Goal: Task Accomplishment & Management: Complete application form

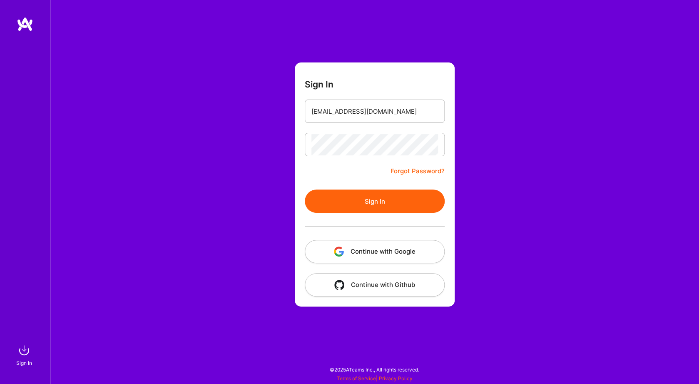
click at [305, 189] on button "Sign In" at bounding box center [375, 200] width 140 height 23
click at [385, 157] on form "Sign In [EMAIL_ADDRESS][DOMAIN_NAME] Forgot Password? Sign In Continue with Goo…" at bounding box center [375, 184] width 160 height 244
click at [305, 189] on button "Sign In" at bounding box center [375, 200] width 140 height 23
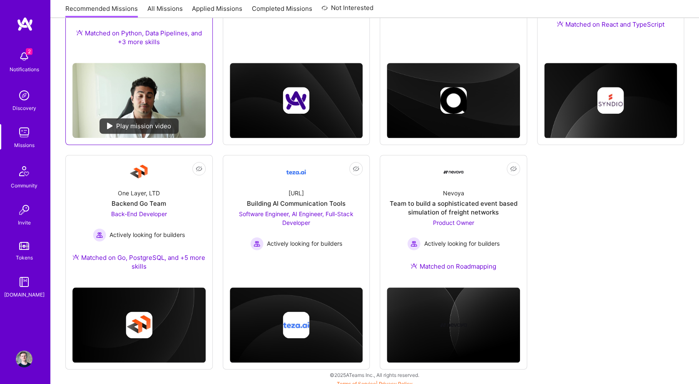
scroll to position [218, 0]
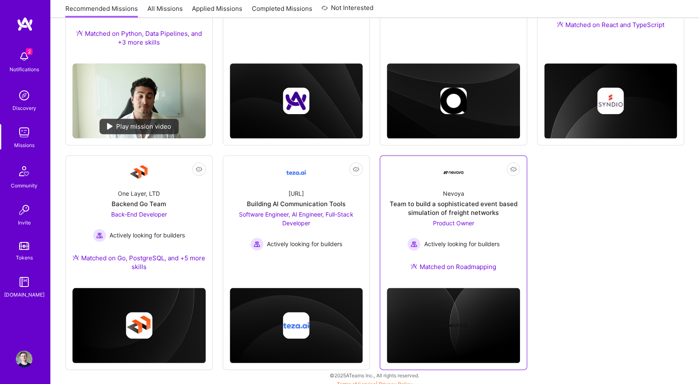
click at [395, 201] on div "Team to build a sophisticated event based simulation of freight networks" at bounding box center [453, 207] width 133 height 17
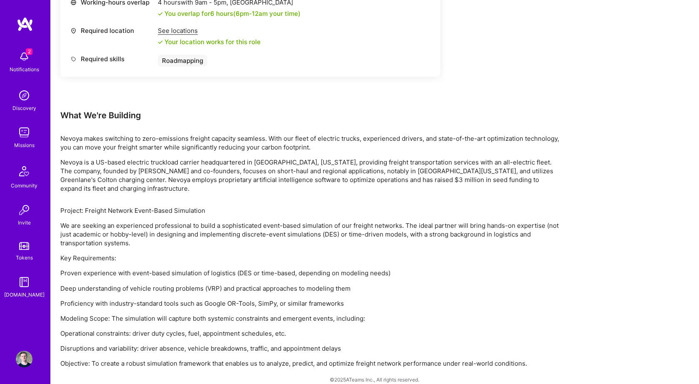
scroll to position [423, 0]
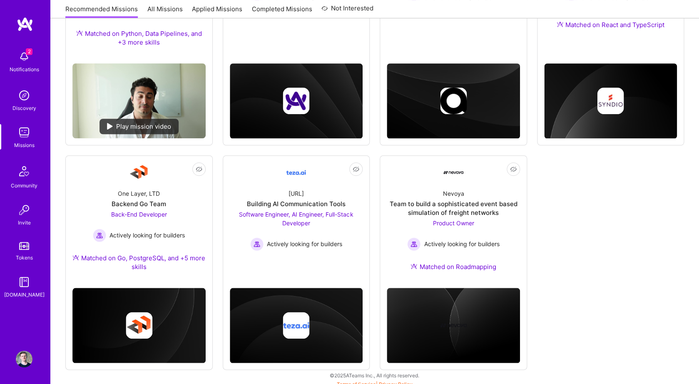
scroll to position [224, 0]
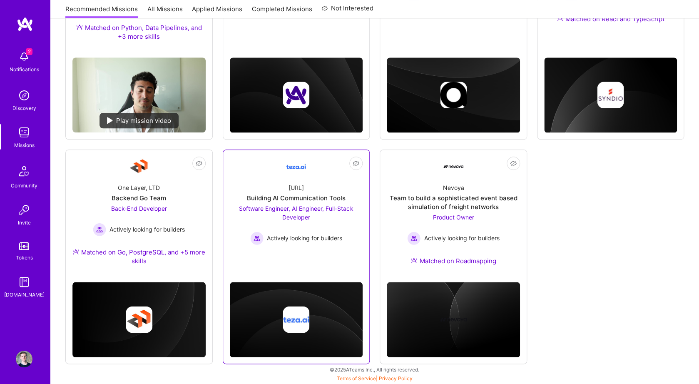
click at [314, 194] on div "[URL] Building AI Communication Tools Software Engineer, AI Engineer, Full-Stac…" at bounding box center [296, 210] width 133 height 68
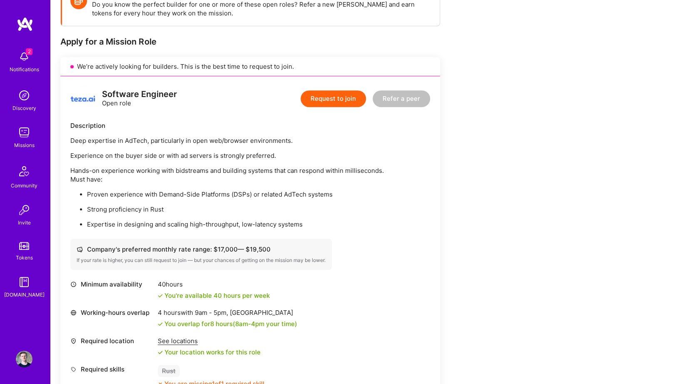
scroll to position [137, 0]
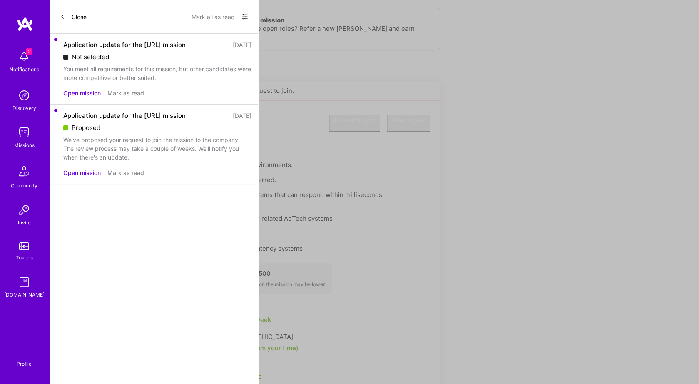
scroll to position [224, 0]
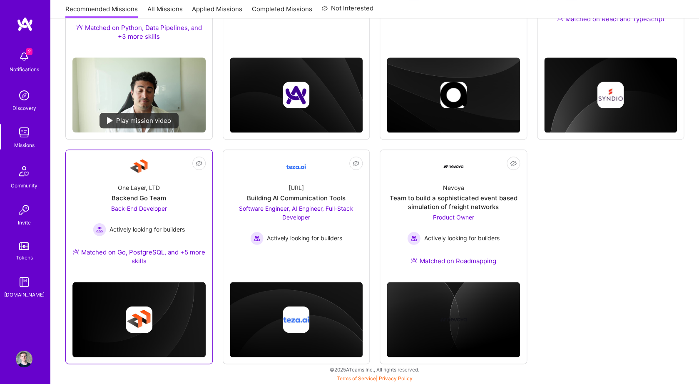
click at [181, 211] on div "Back-End Developer Actively looking for builders" at bounding box center [139, 220] width 92 height 32
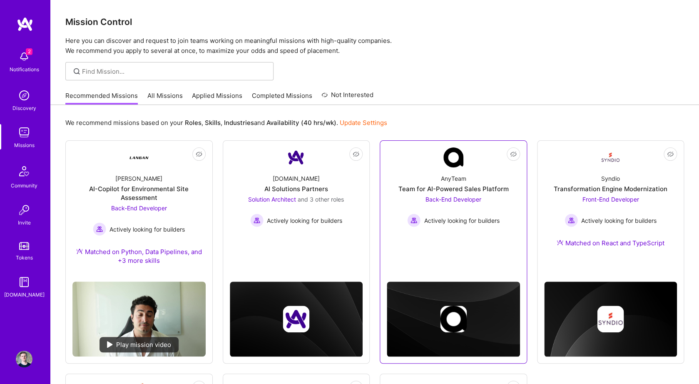
click at [505, 189] on div "Team for AI-Powered Sales Platform" at bounding box center [453, 188] width 110 height 9
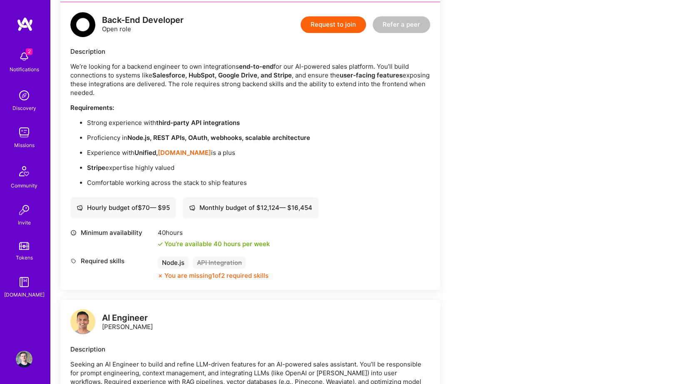
scroll to position [213, 0]
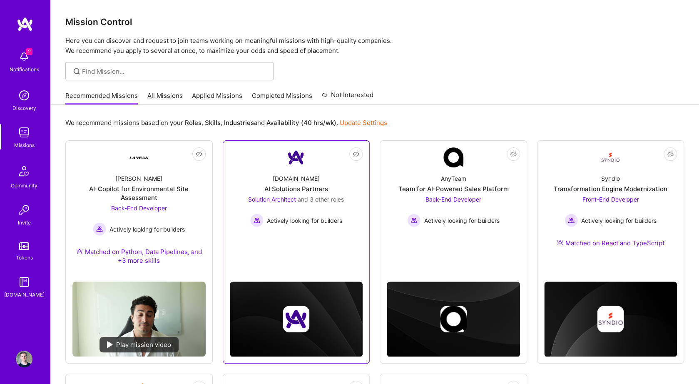
click at [288, 188] on div "AI Solutions Partners" at bounding box center [296, 188] width 64 height 9
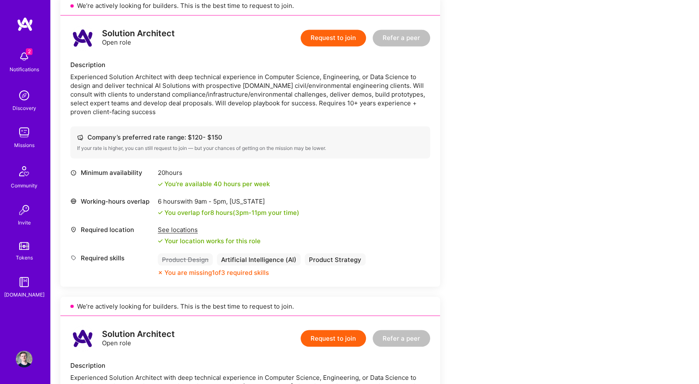
scroll to position [499, 0]
click at [21, 27] on img at bounding box center [25, 24] width 17 height 15
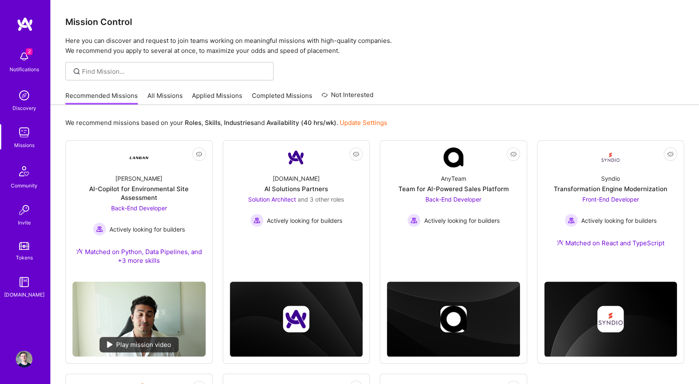
click at [22, 357] on img at bounding box center [24, 358] width 17 height 17
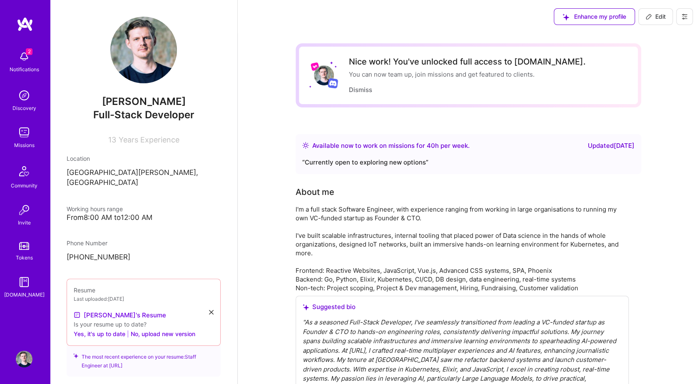
click at [155, 162] on div "Location" at bounding box center [144, 158] width 154 height 9
click at [647, 19] on icon at bounding box center [648, 16] width 7 height 7
select select "HR"
select select "Right Now"
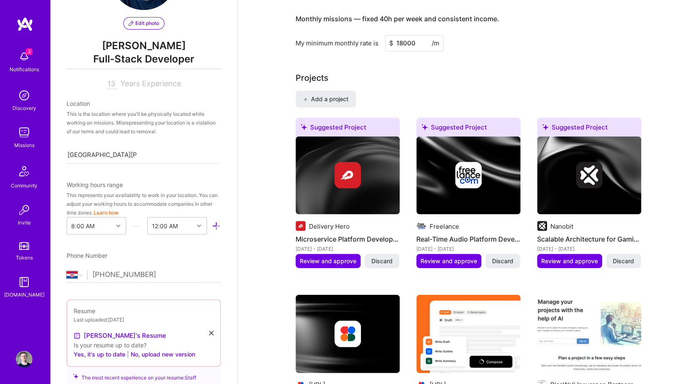
scroll to position [642, 0]
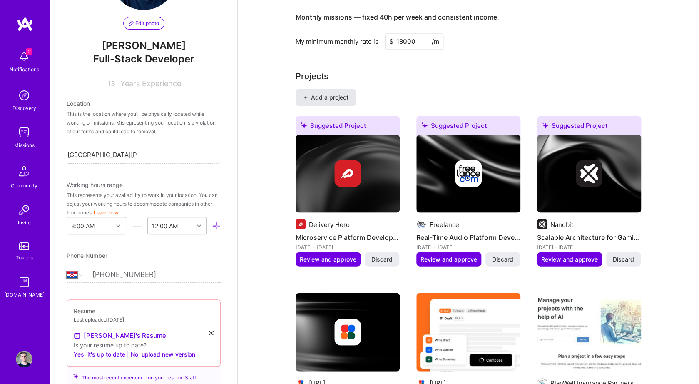
click at [340, 101] on span "Add a project" at bounding box center [325, 97] width 45 height 8
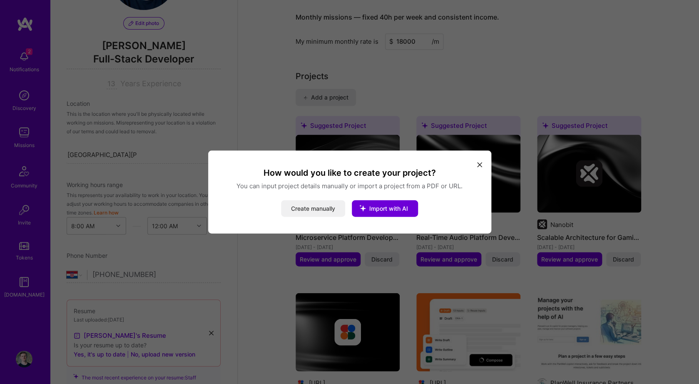
click at [324, 208] on button "Create manually" at bounding box center [313, 208] width 64 height 17
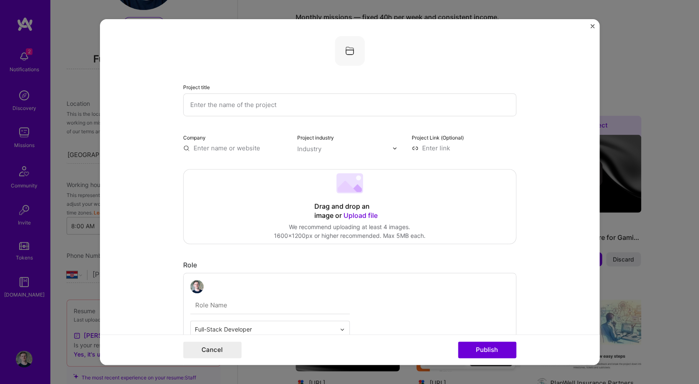
click at [315, 107] on input "text" at bounding box center [349, 104] width 333 height 23
type input "W"
type input "Improving AI readiness"
click at [233, 147] on input "text" at bounding box center [235, 148] width 104 height 9
click at [310, 153] on div "Industry" at bounding box center [309, 148] width 24 height 9
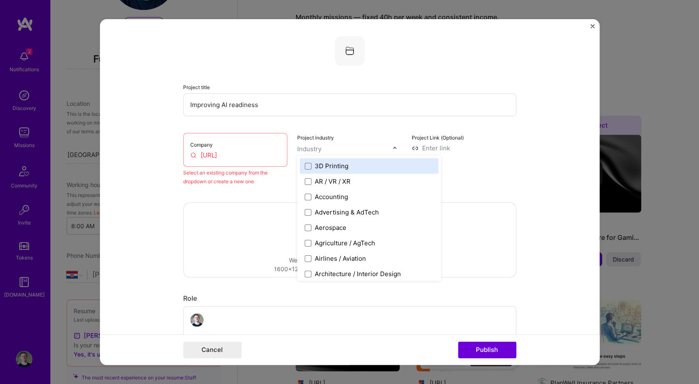
click at [272, 150] on div "Company [URL]" at bounding box center [235, 150] width 104 height 34
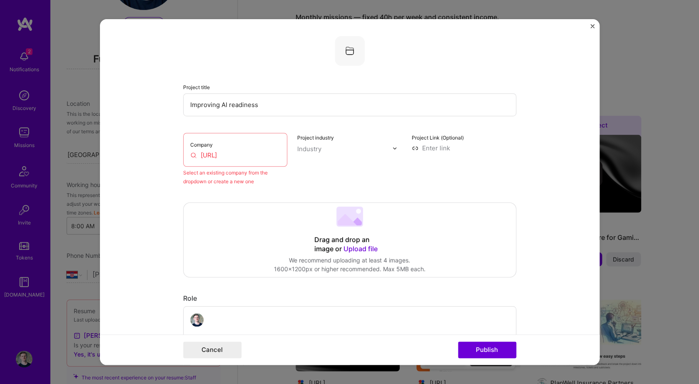
click at [268, 155] on input "[URL]" at bounding box center [235, 155] width 90 height 9
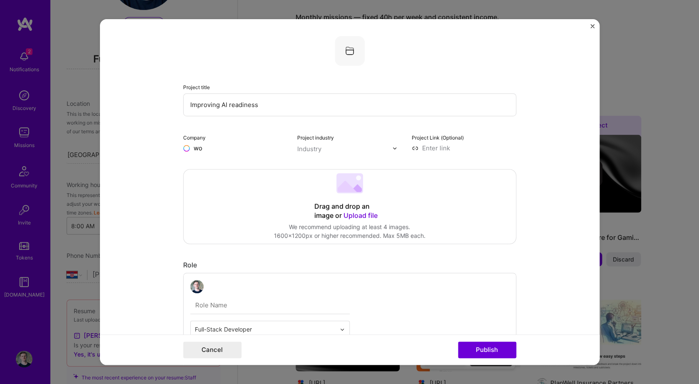
type input "w"
type input "Workera"
click at [259, 168] on div "Workera [URL]" at bounding box center [245, 167] width 125 height 23
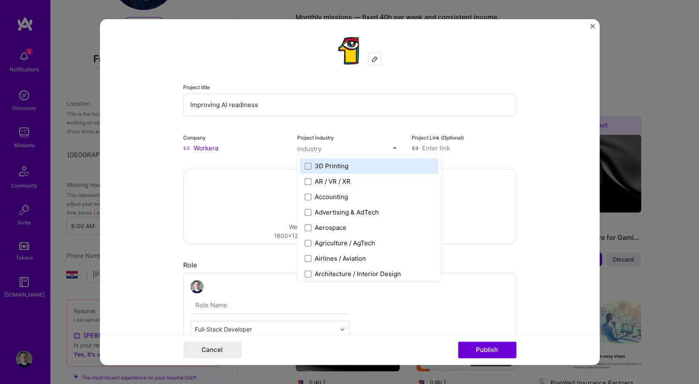
click at [314, 146] on div "Industry" at bounding box center [309, 148] width 24 height 9
type input "ed"
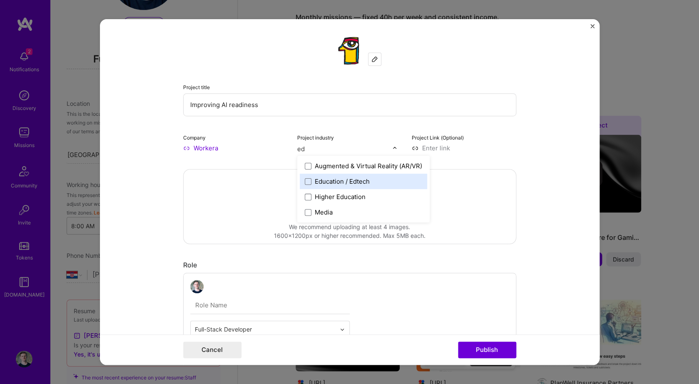
click at [343, 186] on div "Education / Edtech" at bounding box center [342, 181] width 55 height 9
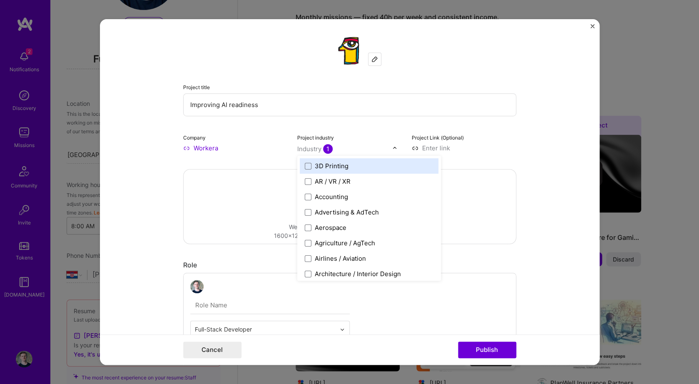
click at [436, 149] on input at bounding box center [464, 148] width 104 height 9
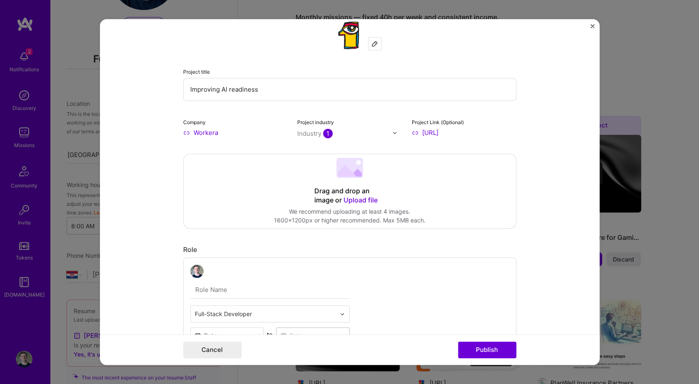
scroll to position [10, 0]
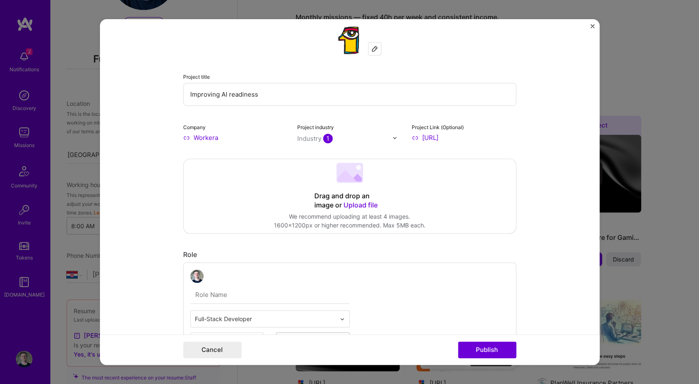
type input "[URL]"
click at [338, 191] on div "Drag and drop an image or Upload file Upload file We recommend uploading at lea…" at bounding box center [350, 196] width 332 height 74
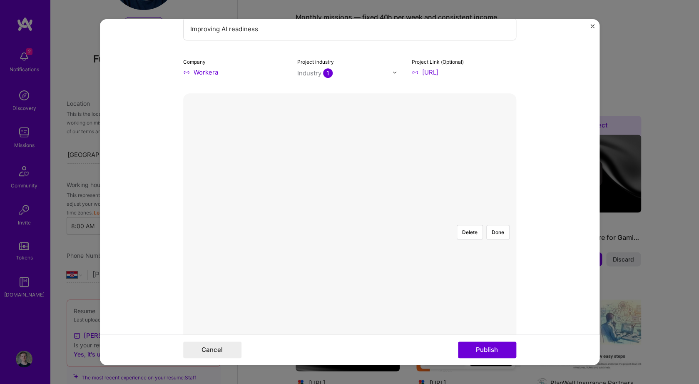
scroll to position [97, 0]
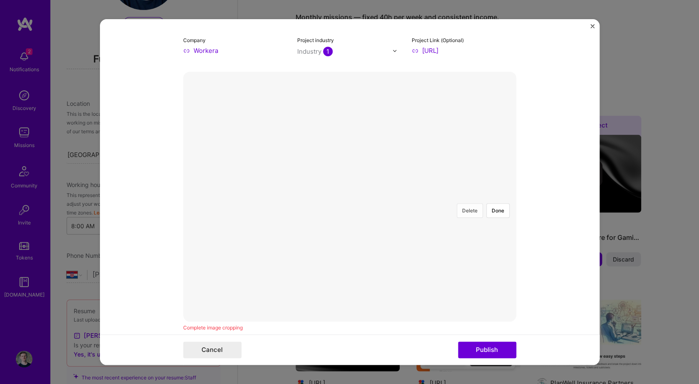
click at [471, 203] on button "Delete" at bounding box center [470, 210] width 26 height 15
click at [355, 196] on div at bounding box center [513, 317] width 323 height 243
click at [383, 220] on div at bounding box center [529, 329] width 292 height 219
click at [363, 220] on div at bounding box center [509, 329] width 292 height 219
click at [501, 203] on button "Done" at bounding box center [497, 210] width 23 height 15
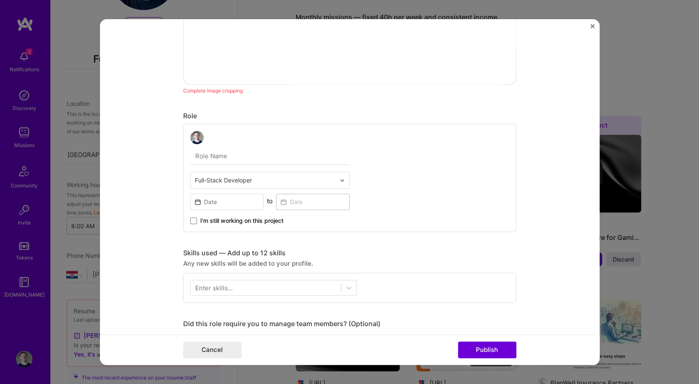
scroll to position [361, 0]
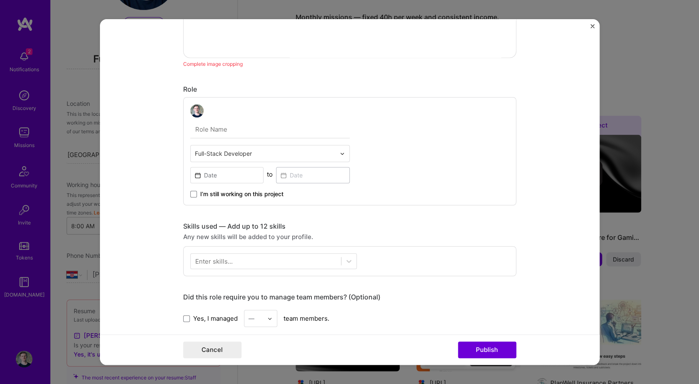
click at [289, 131] on input "text" at bounding box center [269, 129] width 159 height 17
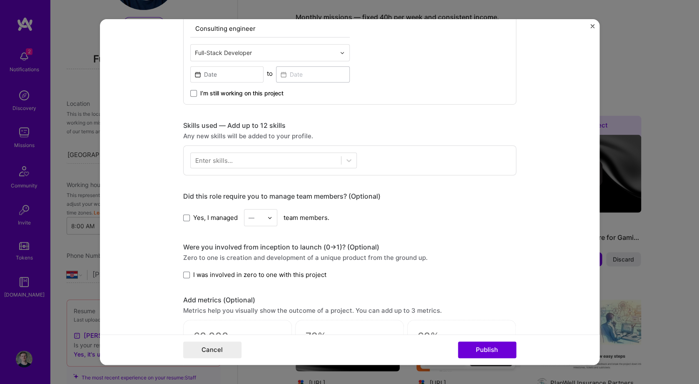
scroll to position [467, 0]
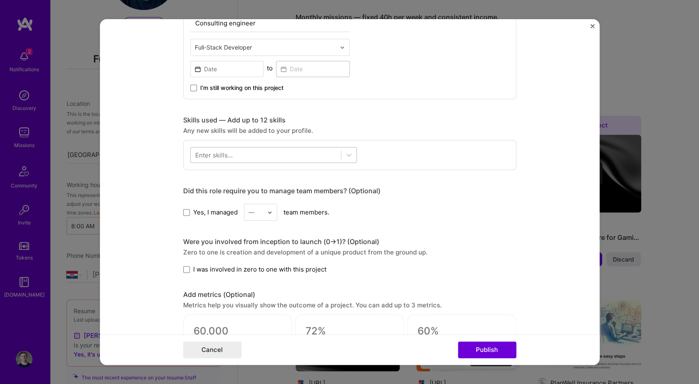
type input "Consulting engineer"
click at [270, 156] on div at bounding box center [266, 155] width 150 height 14
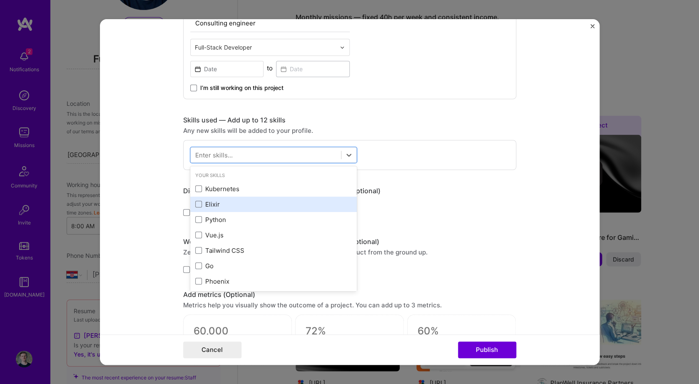
click at [252, 201] on div "Elixir" at bounding box center [273, 204] width 156 height 9
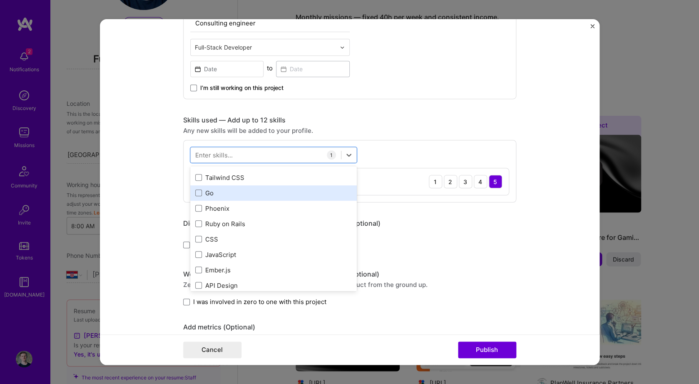
scroll to position [71, 0]
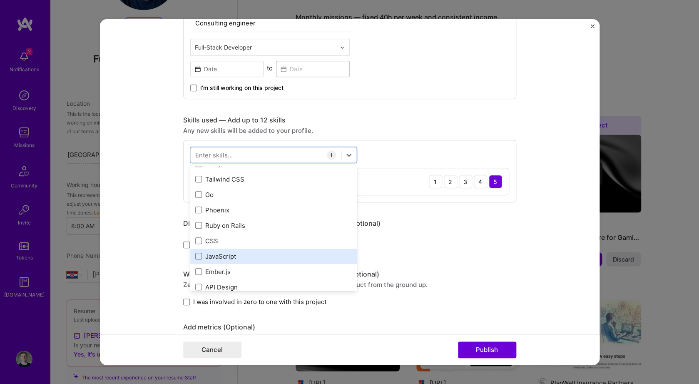
click at [246, 253] on div "JavaScript" at bounding box center [273, 256] width 156 height 9
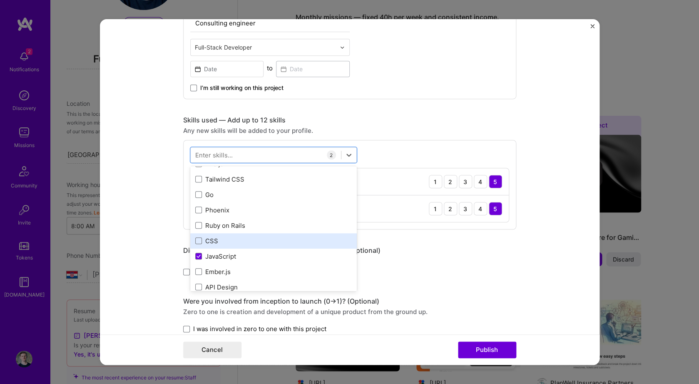
click at [246, 243] on div "CSS" at bounding box center [273, 240] width 156 height 9
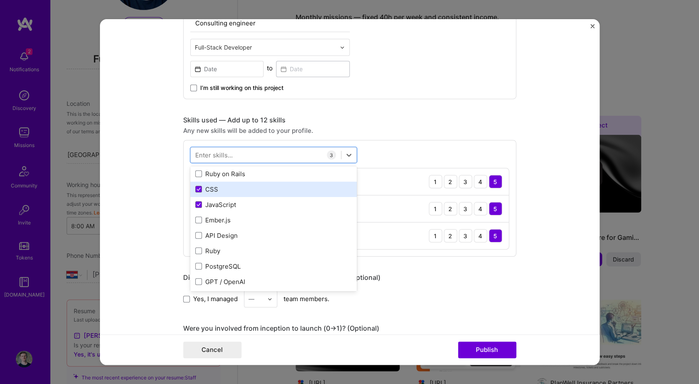
scroll to position [127, 0]
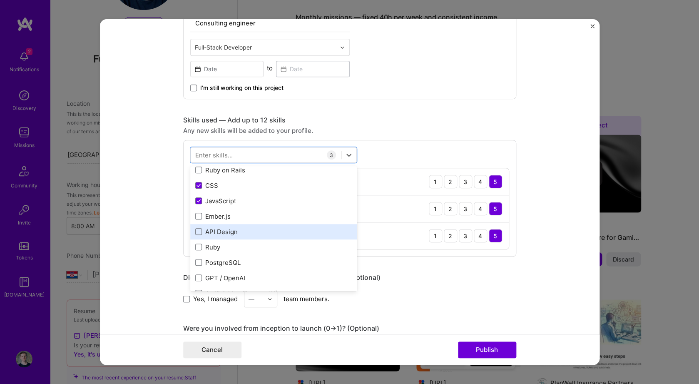
click at [244, 236] on div "API Design" at bounding box center [273, 231] width 156 height 9
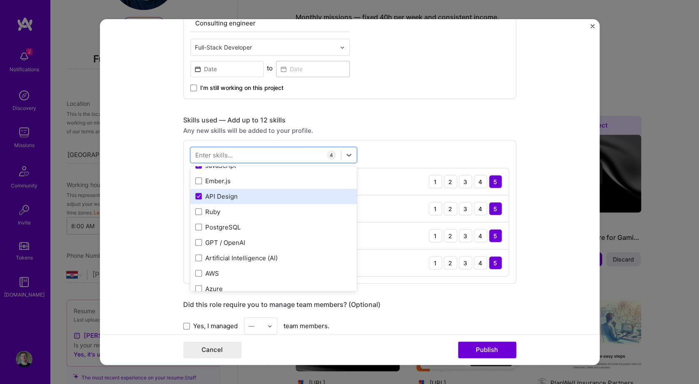
scroll to position [172, 0]
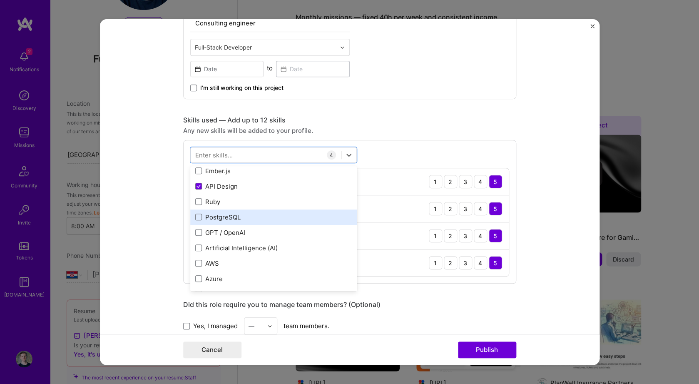
click at [242, 218] on div "PostgreSQL" at bounding box center [273, 217] width 156 height 9
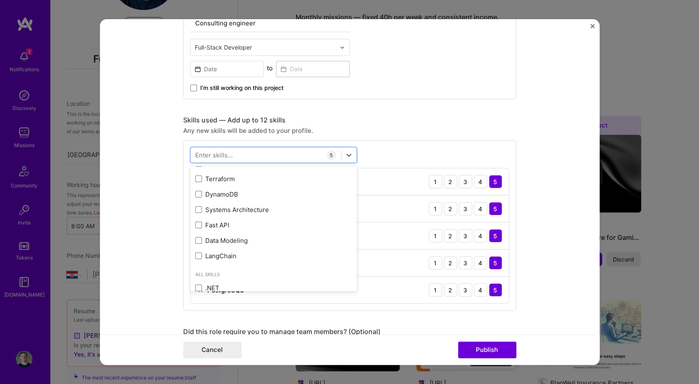
scroll to position [614, 0]
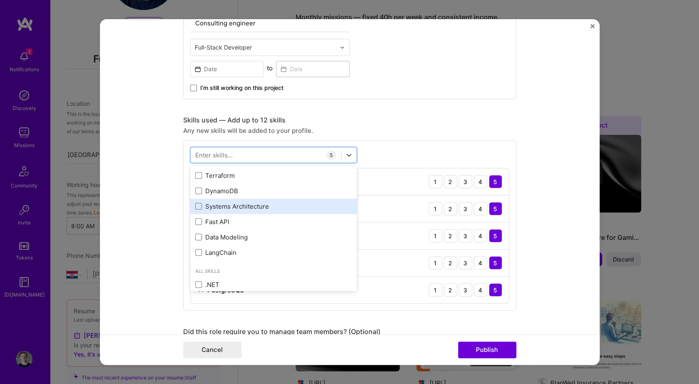
click at [240, 209] on div "Systems Architecture" at bounding box center [273, 206] width 156 height 9
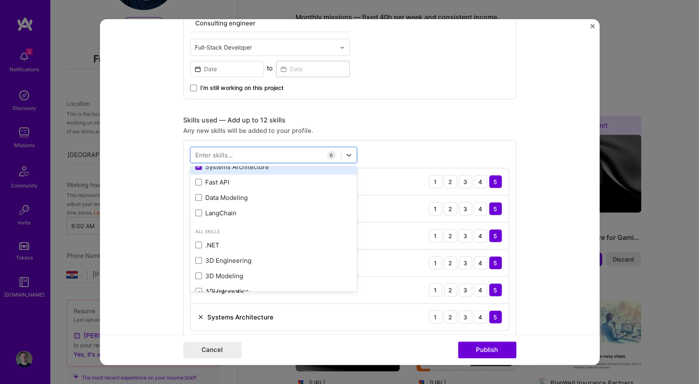
scroll to position [655, 0]
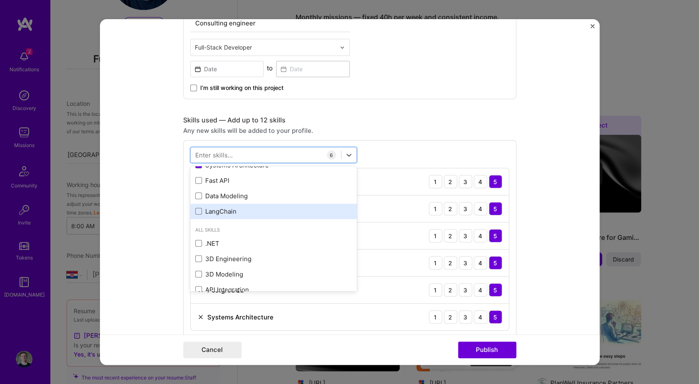
click at [240, 209] on div "LangChain" at bounding box center [273, 211] width 156 height 9
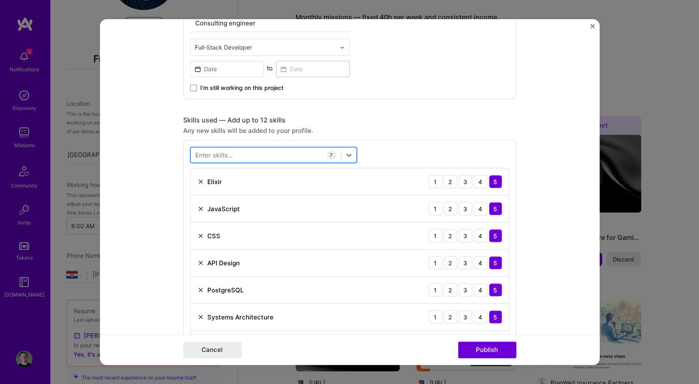
click at [250, 156] on div at bounding box center [266, 155] width 150 height 14
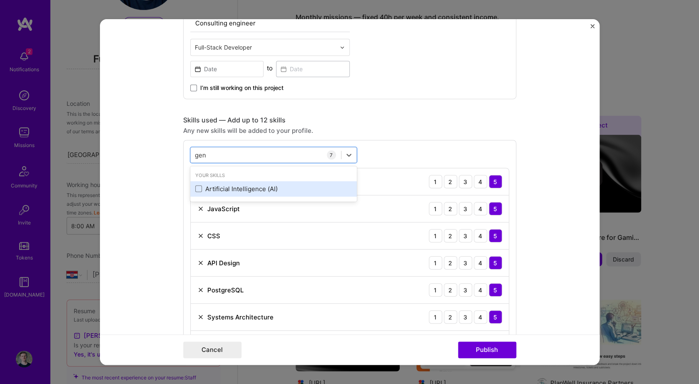
click at [241, 193] on div "Artificial Intelligence (AI)" at bounding box center [273, 188] width 156 height 9
type input "gen"
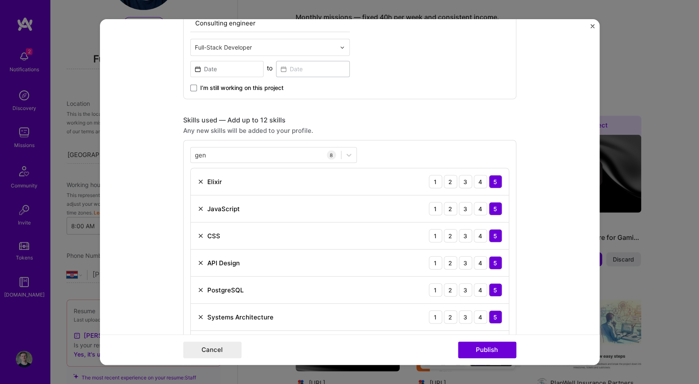
click at [490, 140] on div "gen gen 8 Elixir 1 2 3 4 5 JavaScript 1 2 3 4 5 CSS 1 2 3 4 5 API Design 1 2 3 …" at bounding box center [349, 266] width 333 height 252
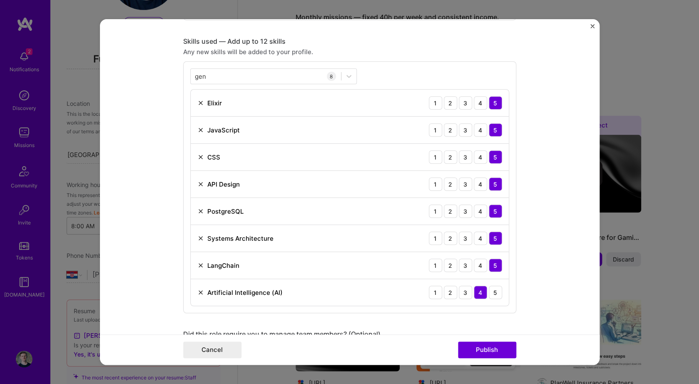
scroll to position [559, 0]
click at [492, 292] on div "5" at bounding box center [495, 292] width 13 height 13
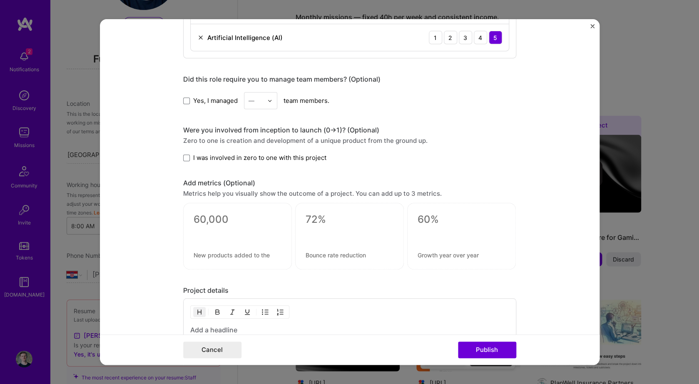
scroll to position [815, 0]
click at [309, 158] on span "I was involved in zero to one with this project" at bounding box center [259, 157] width 133 height 9
click at [0, 0] on input "I was involved in zero to one with this project" at bounding box center [0, 0] width 0 height 0
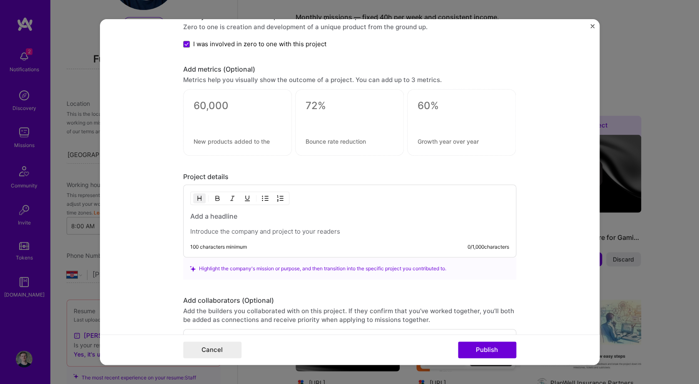
scroll to position [945, 0]
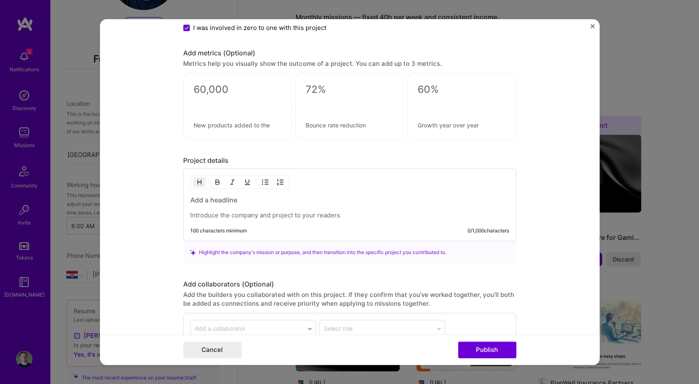
click at [326, 201] on h3 at bounding box center [349, 200] width 319 height 9
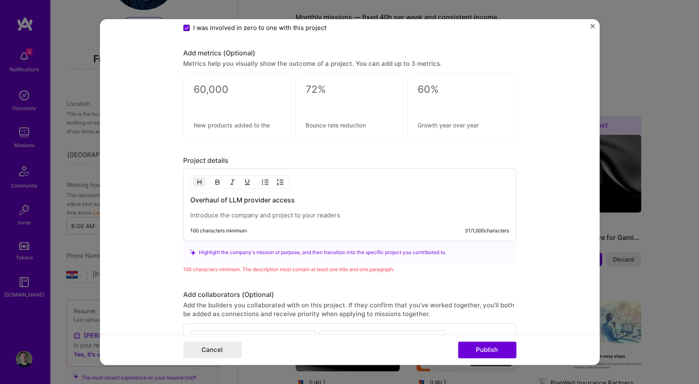
click at [213, 216] on p at bounding box center [349, 215] width 319 height 8
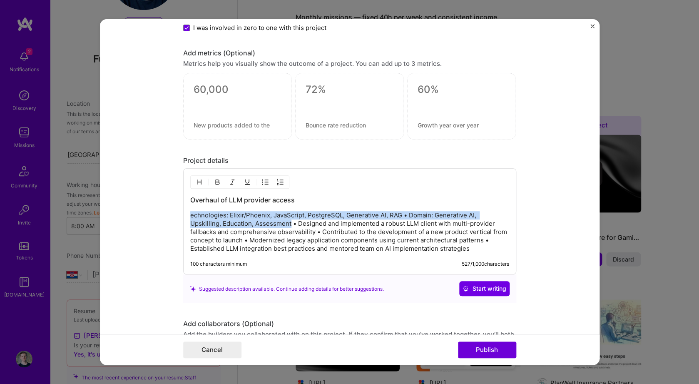
drag, startPoint x: 291, startPoint y: 225, endPoint x: 186, endPoint y: 213, distance: 106.3
click at [186, 213] on div "Overhaul of LLM provider access echnologies: Elixir/Phoenix, JavaScript, Postgr…" at bounding box center [349, 222] width 333 height 106
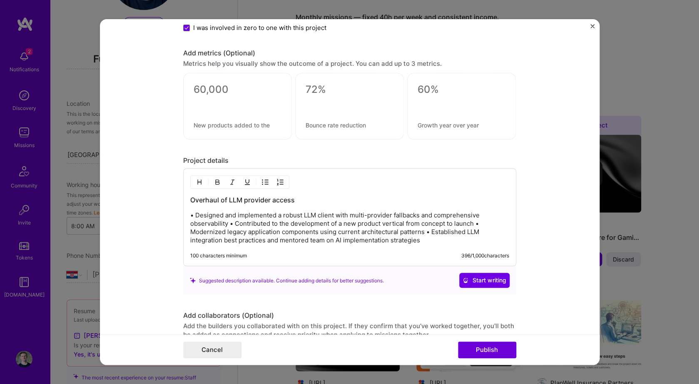
click at [230, 225] on p "• Designed and implemented a robust LLM client with multi-provider fallbacks an…" at bounding box center [349, 227] width 319 height 33
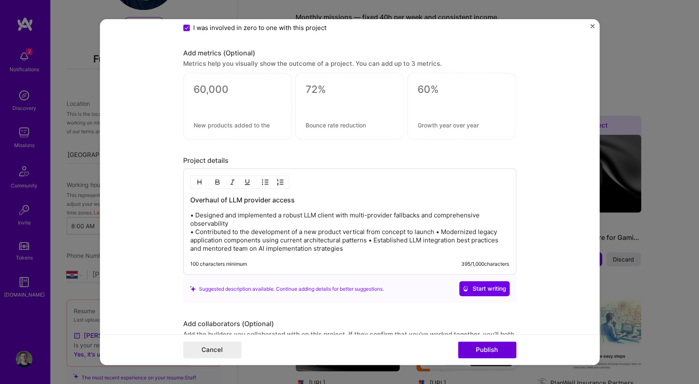
click at [438, 233] on p "• Designed and implemented a robust LLM client with multi-provider fallbacks an…" at bounding box center [349, 232] width 319 height 42
click at [432, 244] on p "• Designed and implemented a robust LLM client with multi-provider fallbacks an…" at bounding box center [349, 232] width 319 height 42
click at [481, 248] on p "• Designed and implemented a robust LLM client with multi-provider fallbacks an…" at bounding box center [349, 232] width 319 height 42
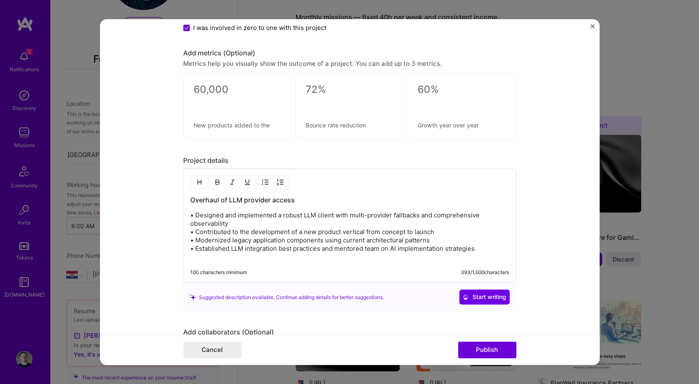
click at [415, 251] on p "• Designed and implemented a robust LLM client with multi-provider fallbacks an…" at bounding box center [349, 236] width 319 height 50
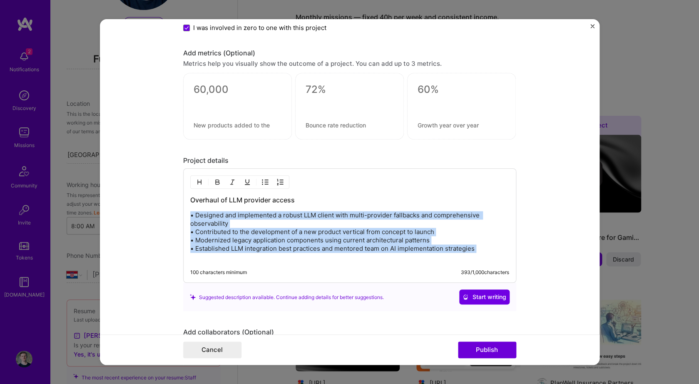
click at [415, 251] on p "• Designed and implemented a robust LLM client with multi-provider fallbacks an…" at bounding box center [349, 236] width 319 height 50
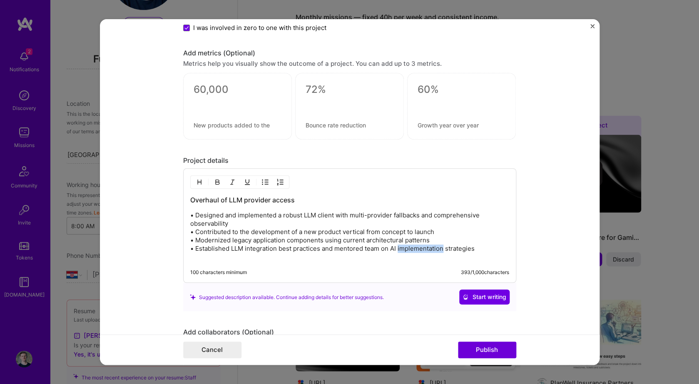
click at [415, 251] on p "• Designed and implemented a robust LLM client with multi-provider fallbacks an…" at bounding box center [349, 236] width 319 height 50
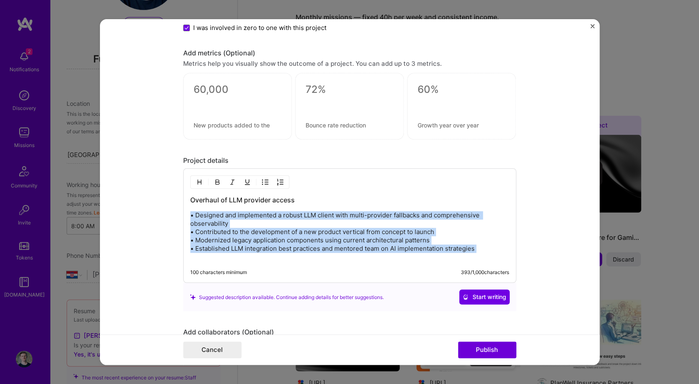
click at [415, 251] on p "• Designed and implemented a robust LLM client with multi-provider fallbacks an…" at bounding box center [349, 236] width 319 height 50
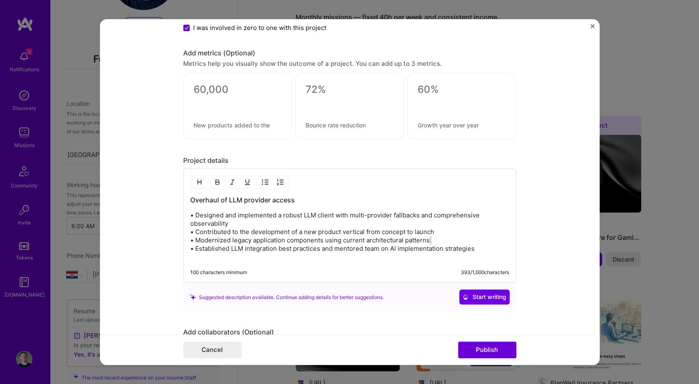
click at [415, 251] on p "• Designed and implemented a robust LLM client with multi-provider fallbacks an…" at bounding box center [349, 236] width 319 height 50
copy br
click at [489, 248] on p "• Designed and implemented a robust LLM client with multi-provider fallbacks an…" at bounding box center [349, 236] width 319 height 50
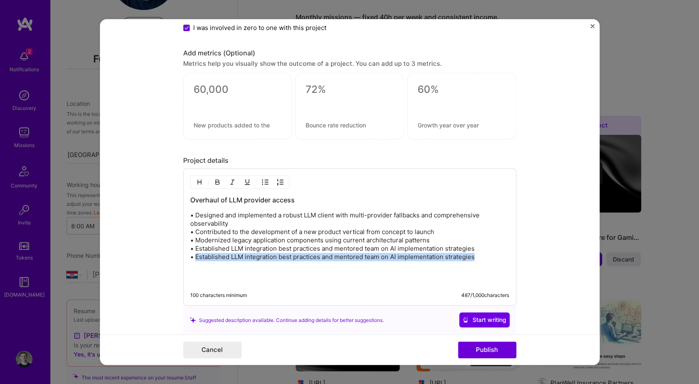
drag, startPoint x: 475, startPoint y: 257, endPoint x: 196, endPoint y: 260, distance: 278.8
click at [196, 260] on p "• Designed and implemented a robust LLM client with multi-provider fallbacks an…" at bounding box center [349, 236] width 319 height 50
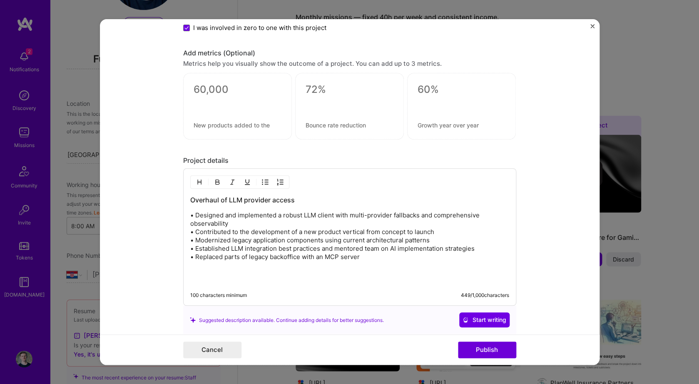
click at [190, 216] on p "• Designed and implemented a robust LLM client with multi-provider fallbacks an…" at bounding box center [349, 236] width 319 height 50
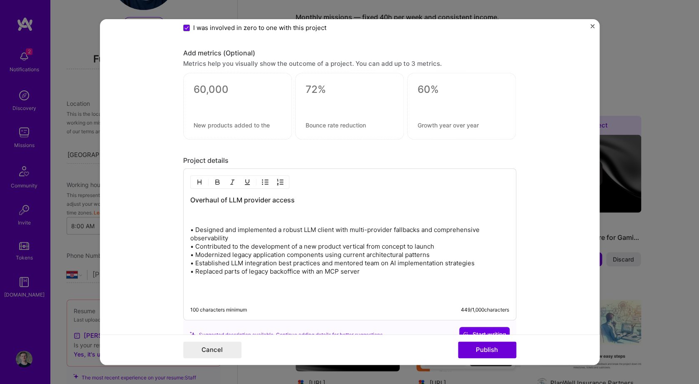
click at [201, 215] on p at bounding box center [349, 215] width 319 height 8
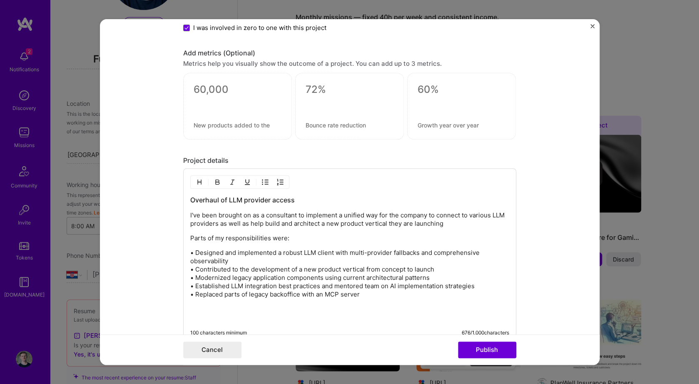
click at [220, 261] on p "• Designed and implemented a robust LLM client with multi-provider fallbacks an…" at bounding box center [349, 274] width 319 height 50
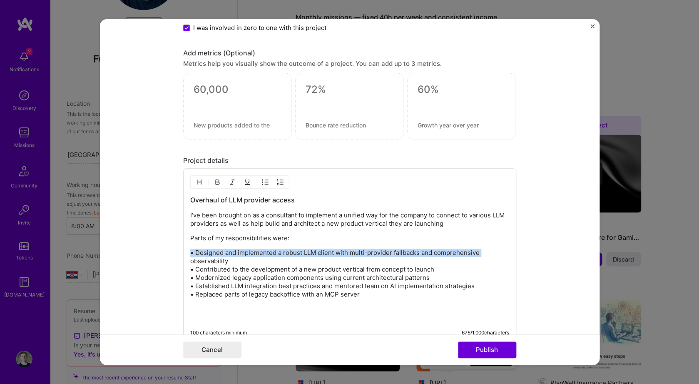
click at [220, 261] on p "• Designed and implemented a robust LLM client with multi-provider fallbacks an…" at bounding box center [349, 274] width 319 height 50
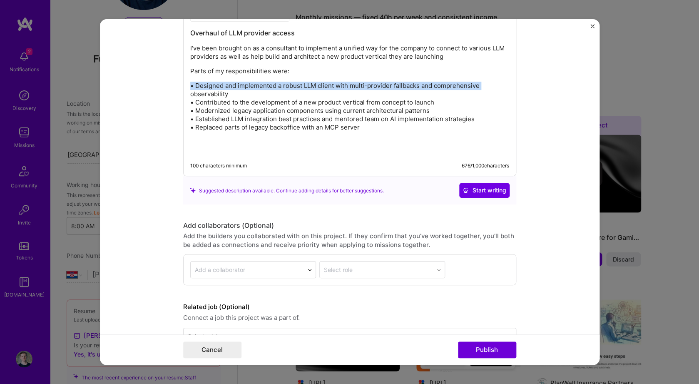
scroll to position [1138, 0]
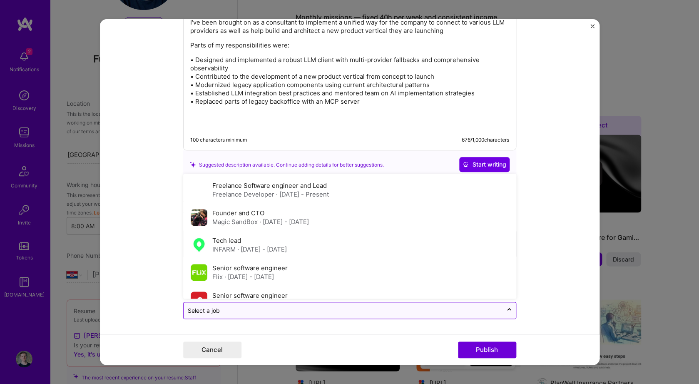
click at [369, 304] on div "Select a job" at bounding box center [343, 311] width 319 height 16
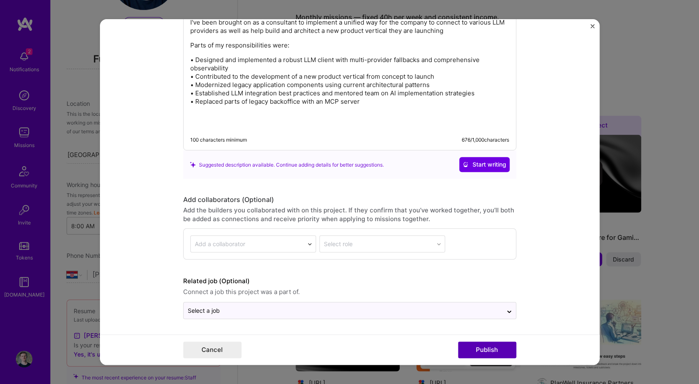
click at [477, 346] on button "Publish" at bounding box center [487, 349] width 58 height 17
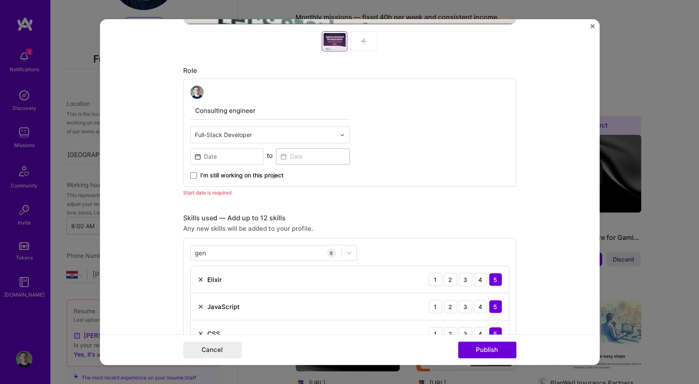
scroll to position [388, 0]
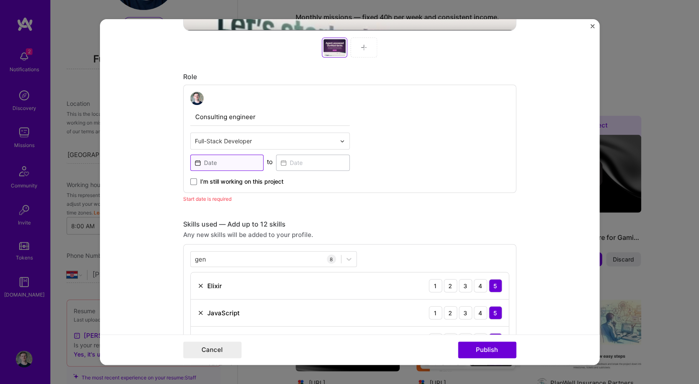
click at [245, 166] on input at bounding box center [227, 162] width 74 height 16
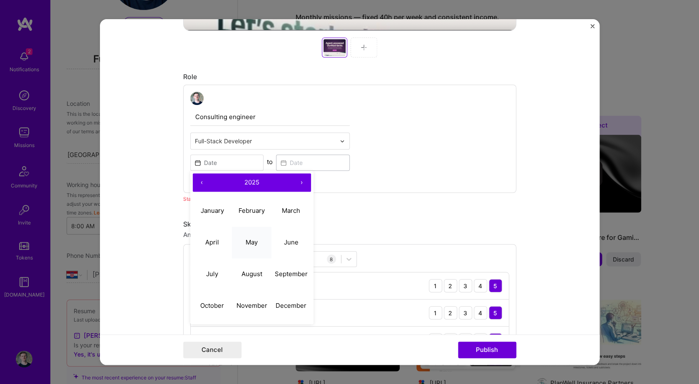
click at [256, 241] on abbr "May" at bounding box center [252, 242] width 12 height 8
type input "[DATE]"
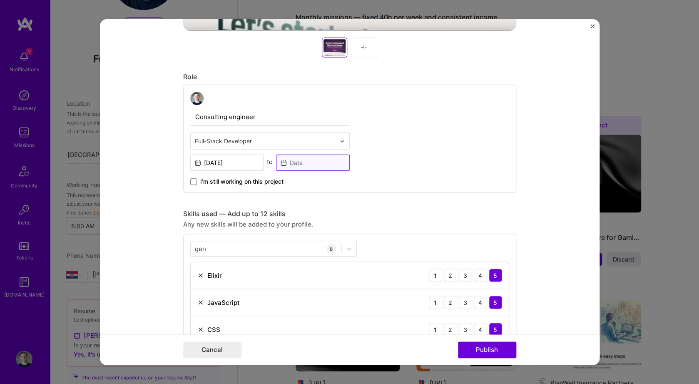
click at [297, 164] on input at bounding box center [313, 162] width 74 height 16
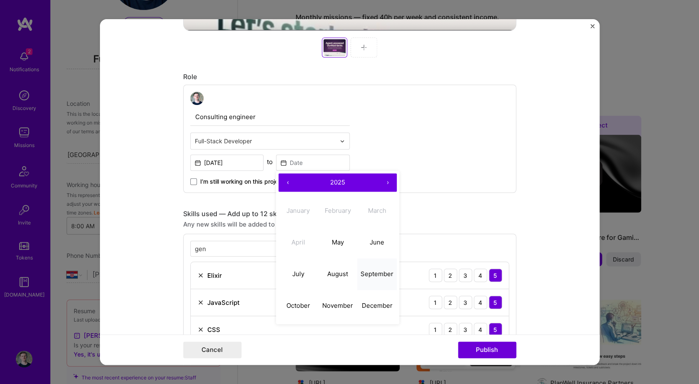
click at [374, 271] on abbr "September" at bounding box center [376, 274] width 33 height 8
type input "[DATE]"
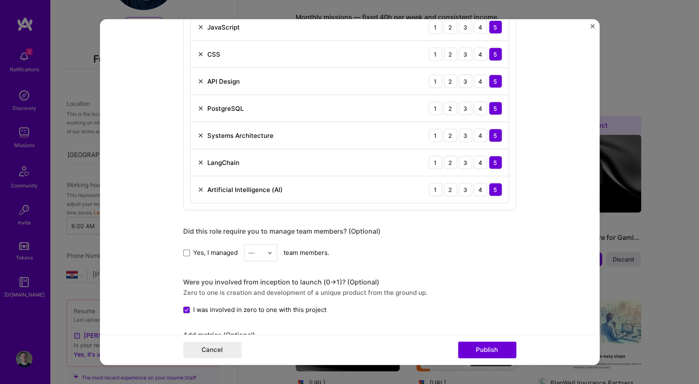
scroll to position [685, 0]
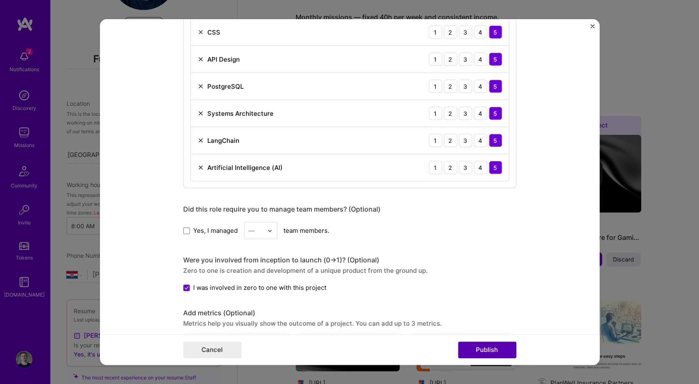
click at [479, 346] on button "Publish" at bounding box center [487, 349] width 58 height 17
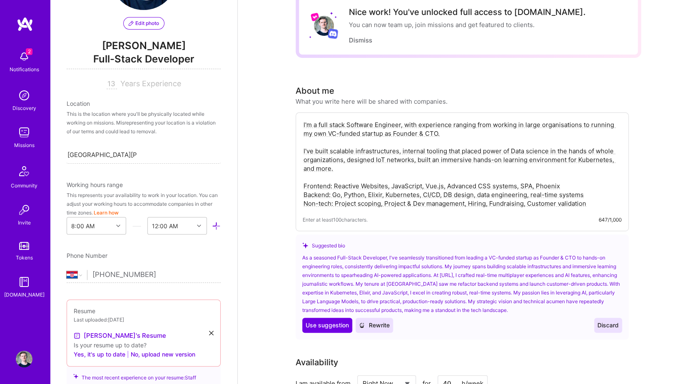
scroll to position [49, 0]
click at [379, 165] on textarea "I'm a full stack Software Engineer, with experience ranging from working in lar…" at bounding box center [462, 164] width 319 height 89
click at [377, 170] on textarea "I'm a full stack Software Engineer, with experience ranging from working in lar…" at bounding box center [462, 164] width 319 height 89
click at [374, 159] on textarea "I'm a full stack Software Engineer, with experience ranging from working in lar…" at bounding box center [462, 164] width 319 height 89
paste textarea "’m a software engineer who’s spent the last decade building complex full-stack …"
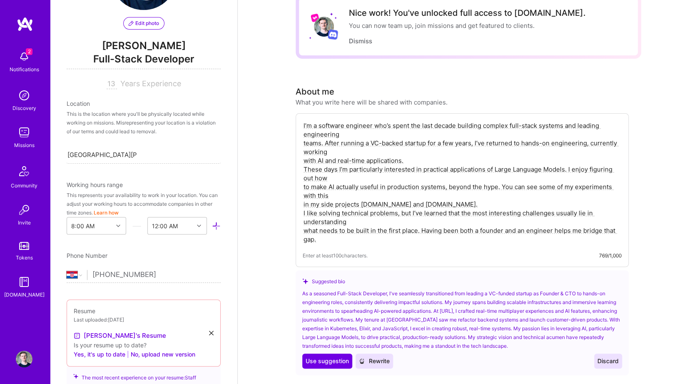
click at [345, 136] on textarea "I’m a software engineer who’s spent the last decade building complex full-stack…" at bounding box center [462, 182] width 319 height 124
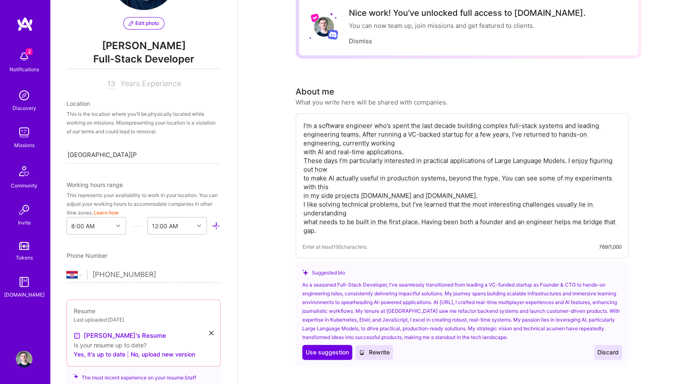
click at [416, 144] on textarea "I’m a software engineer who’s spent the last decade building complex full-stack…" at bounding box center [462, 177] width 319 height 115
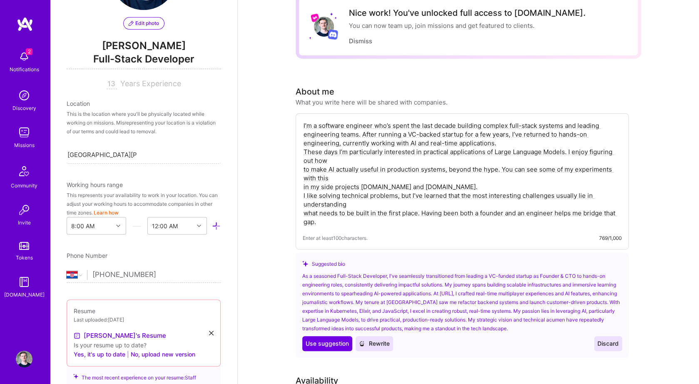
click at [376, 143] on textarea "I’m a software engineer who’s spent the last decade building complex full-stack…" at bounding box center [462, 173] width 319 height 107
click at [376, 144] on textarea "I’m a software engineer who’s spent the last decade building complex full-stack…" at bounding box center [462, 173] width 319 height 107
click at [415, 144] on textarea "I’m a software engineer who’s spent the last decade building complex full-stack…" at bounding box center [462, 173] width 319 height 107
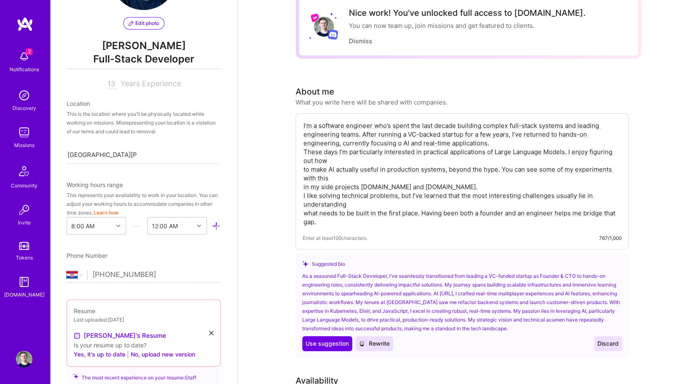
click at [501, 141] on textarea "I’m a software engineer who’s spent the last decade building complex full-stack…" at bounding box center [462, 173] width 319 height 107
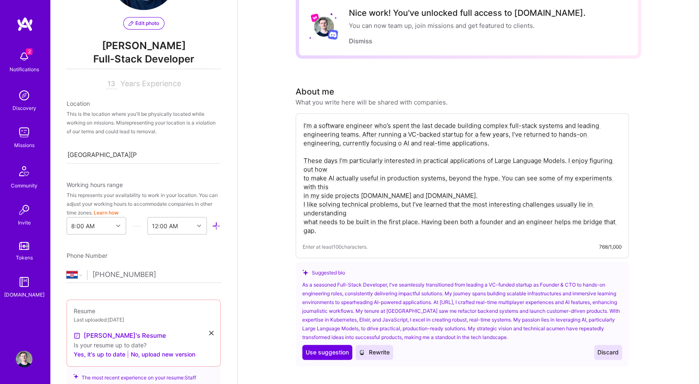
click at [387, 172] on textarea "I’m a software engineer who’s spent the last decade building complex full-stack…" at bounding box center [462, 177] width 319 height 115
click at [352, 171] on textarea "I’m a software engineer who’s spent the last decade building complex full-stack…" at bounding box center [462, 177] width 319 height 115
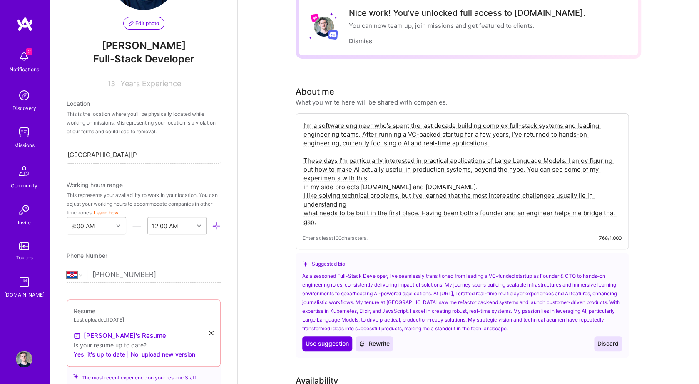
click at [382, 178] on textarea "I’m a software engineer who’s spent the last decade building complex full-stack…" at bounding box center [462, 173] width 319 height 107
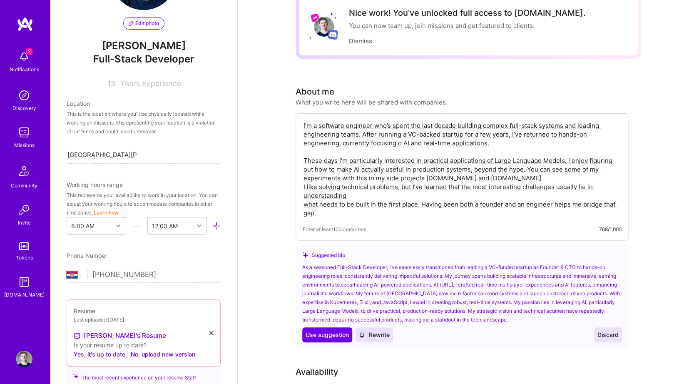
click at [526, 181] on textarea "I’m a software engineer who’s spent the last decade building complex full-stack…" at bounding box center [462, 169] width 319 height 98
click at [530, 171] on textarea "I’m a software engineer who’s spent the last decade building complex full-stack…" at bounding box center [462, 169] width 319 height 98
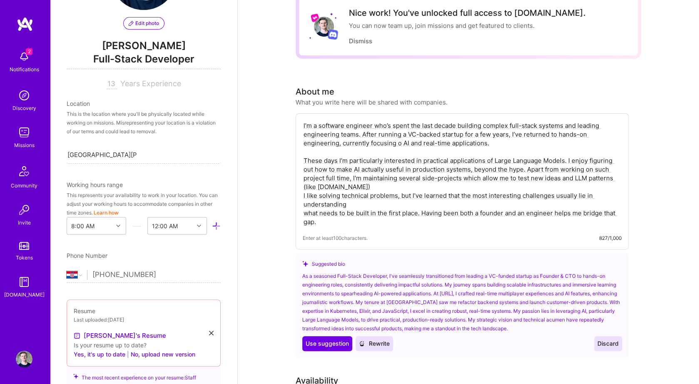
click at [590, 186] on textarea "I’m a software engineer who’s spent the last decade building complex full-stack…" at bounding box center [462, 173] width 319 height 107
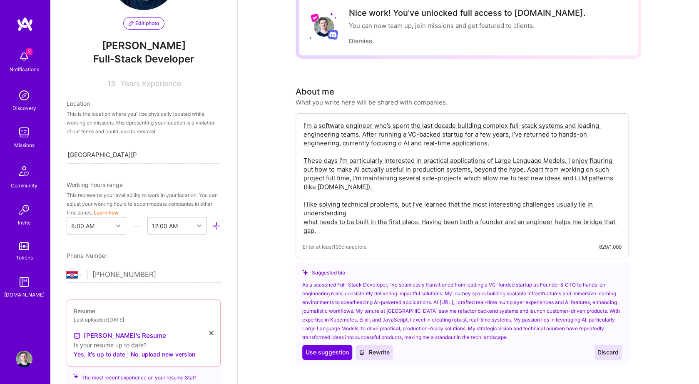
click at [465, 216] on textarea "I’m a software engineer who’s spent the last decade building complex full-stack…" at bounding box center [462, 177] width 319 height 115
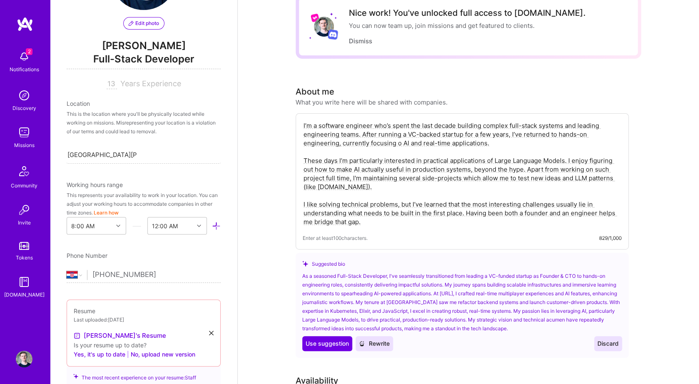
click at [418, 223] on textarea "I’m a software engineer who’s spent the last decade building complex full-stack…" at bounding box center [462, 173] width 319 height 107
click at [391, 221] on textarea "I’m a software engineer who’s spent the last decade building complex full-stack…" at bounding box center [462, 173] width 319 height 107
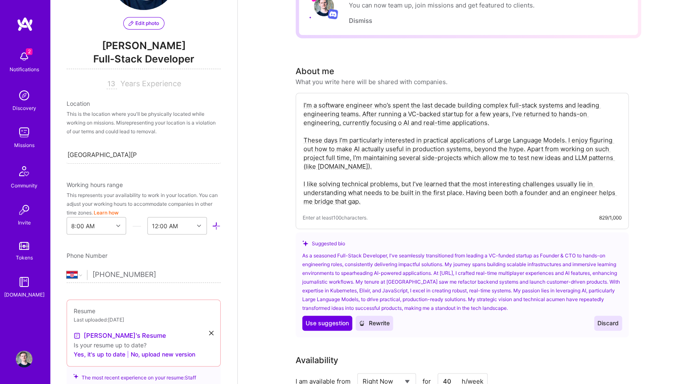
scroll to position [69, 0]
click at [455, 172] on textarea "I’m a software engineer who’s spent the last decade building complex full-stack…" at bounding box center [462, 152] width 319 height 107
click at [457, 191] on textarea "I’m a software engineer who’s spent the last decade building complex full-stack…" at bounding box center [462, 152] width 319 height 107
click at [447, 163] on textarea "I’m a software engineer who’s spent the last decade building complex full-stack…" at bounding box center [462, 152] width 319 height 107
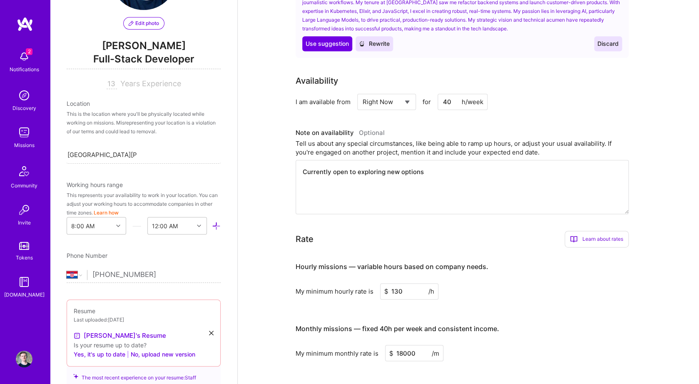
scroll to position [0, 0]
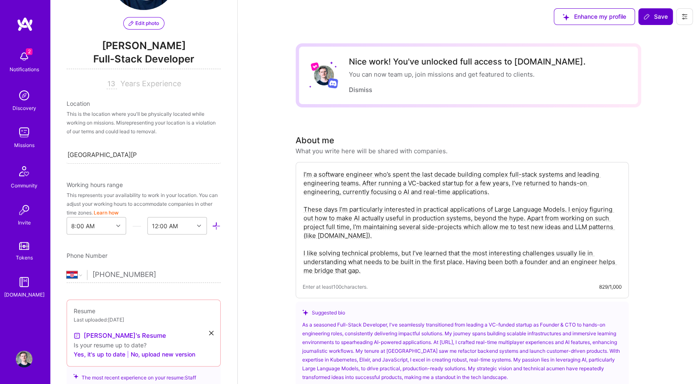
type textarea "I’m a software engineer who’s spent the last decade building complex full-stack…"
click at [652, 19] on span "Save" at bounding box center [655, 16] width 25 height 8
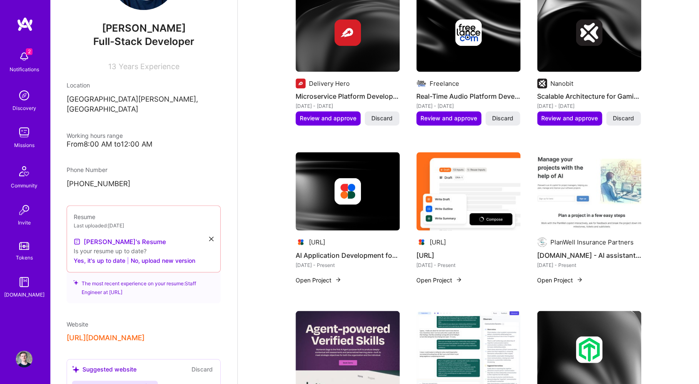
scroll to position [539, 0]
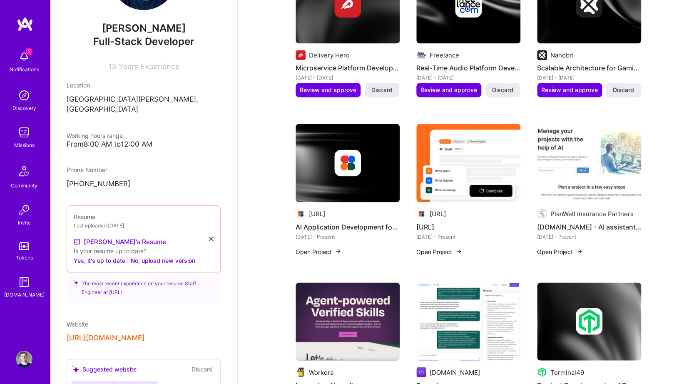
click at [24, 139] on img at bounding box center [24, 132] width 17 height 17
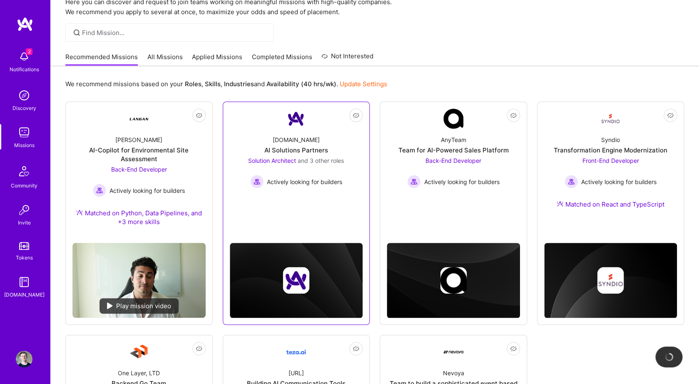
scroll to position [40, 0]
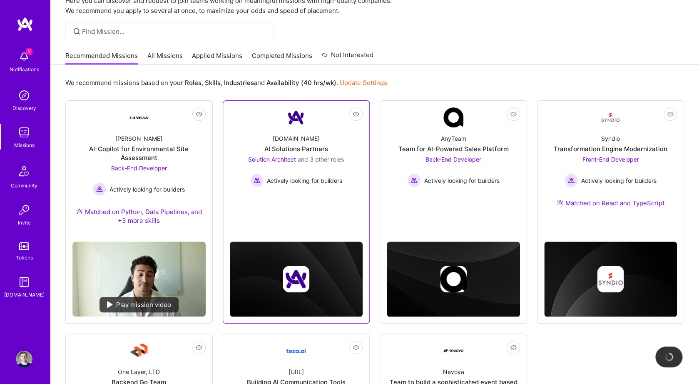
click at [345, 199] on link "Not Interested [DOMAIN_NAME] AI Solutions Partners Solution Architect and 3 oth…" at bounding box center [296, 157] width 133 height 101
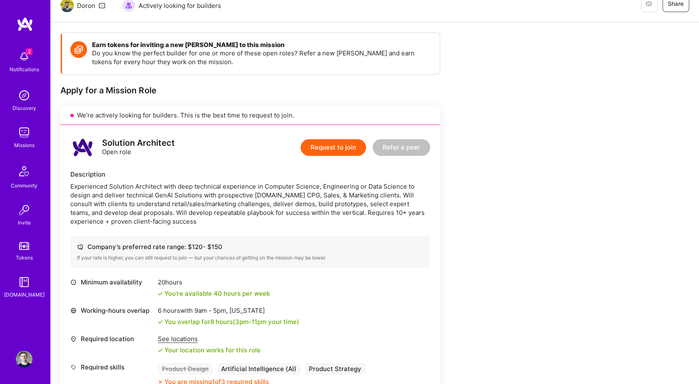
scroll to position [88, 0]
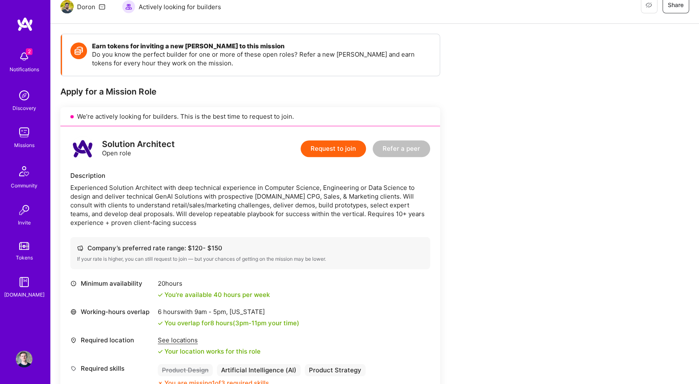
click at [336, 149] on button "Request to join" at bounding box center [332, 148] width 65 height 17
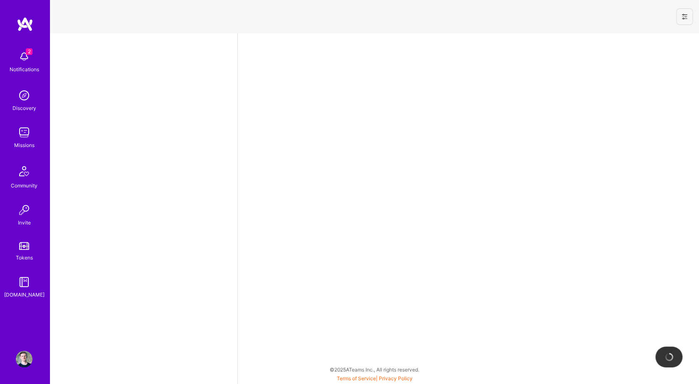
select select "HR"
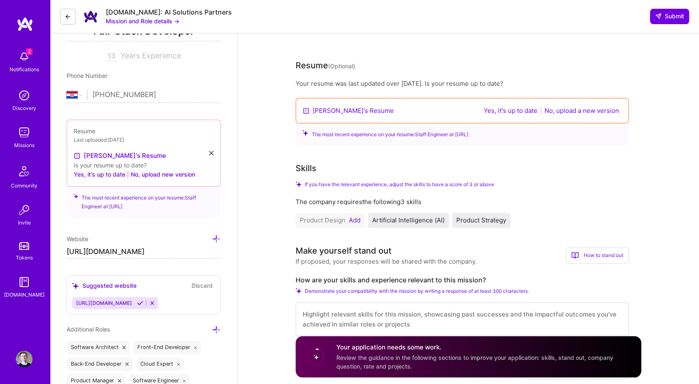
scroll to position [133, 0]
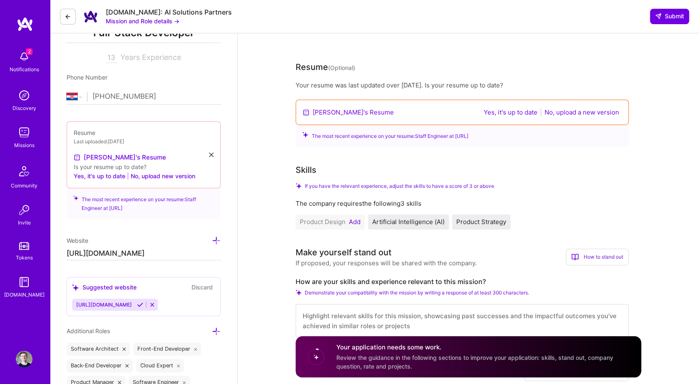
click at [357, 222] on button "Add" at bounding box center [355, 221] width 12 height 7
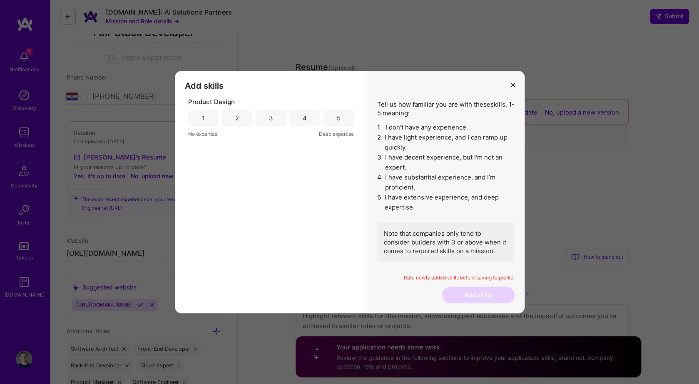
click at [296, 124] on div "4" at bounding box center [304, 117] width 30 height 17
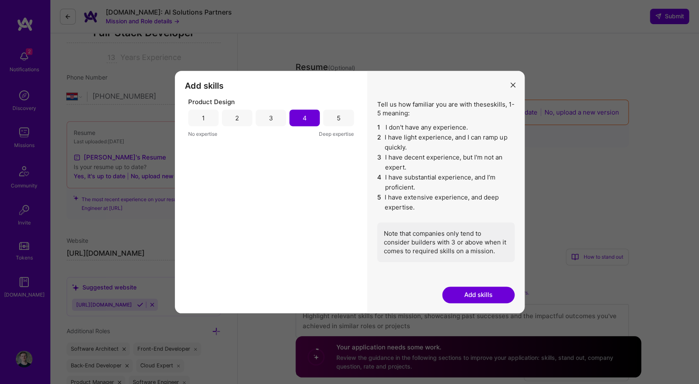
click at [473, 296] on button "Add skills" at bounding box center [478, 294] width 72 height 17
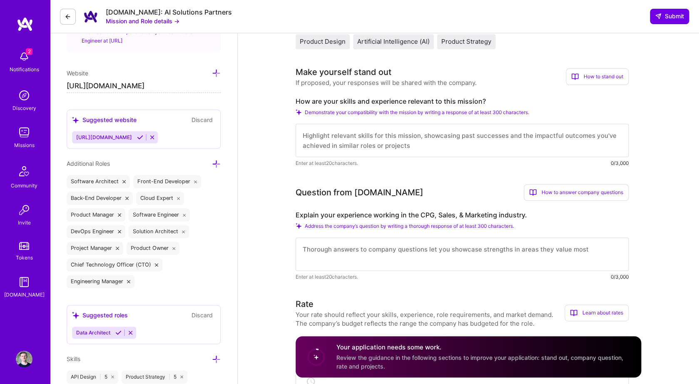
scroll to position [302, 0]
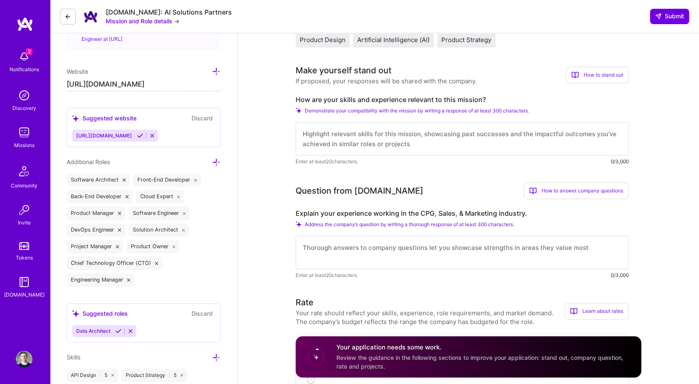
click at [363, 134] on textarea at bounding box center [461, 138] width 333 height 33
type textarea "I"
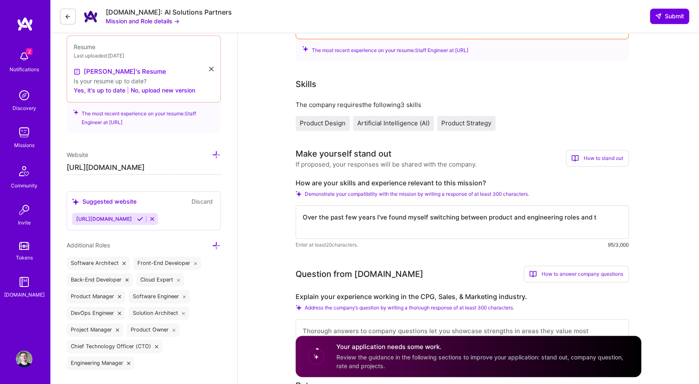
scroll to position [222, 0]
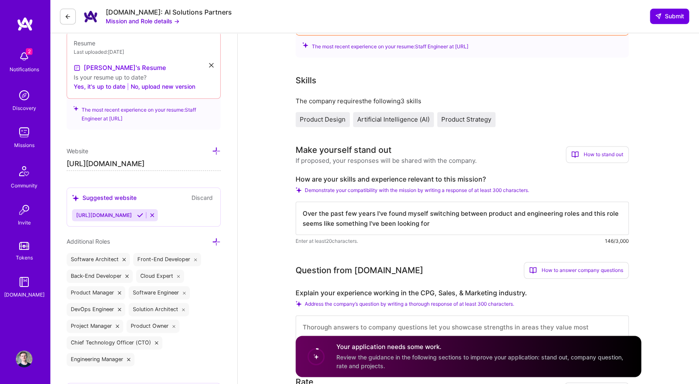
click at [315, 226] on textarea "Over the past few years I've found myself switching between product and enginee…" at bounding box center [461, 217] width 333 height 33
click at [436, 220] on textarea "Over the past few years I've found myself switching between product and enginee…" at bounding box center [461, 217] width 333 height 33
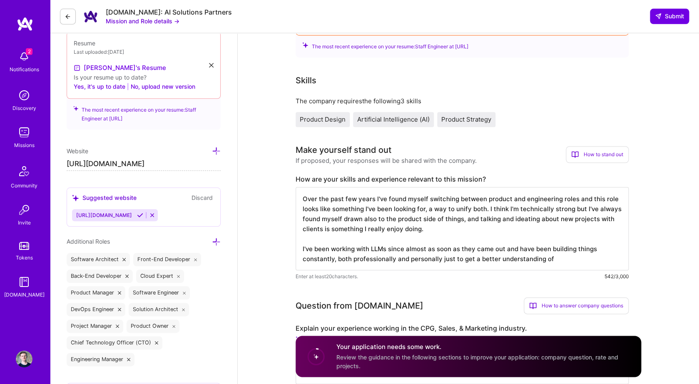
type textarea "Over the past few years I've found myself switching between product and enginee…"
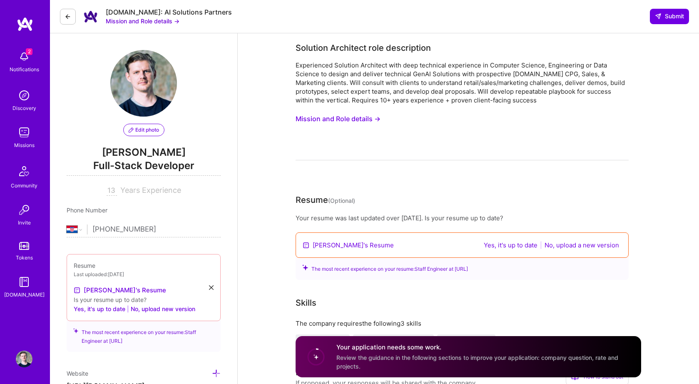
select select "HR"
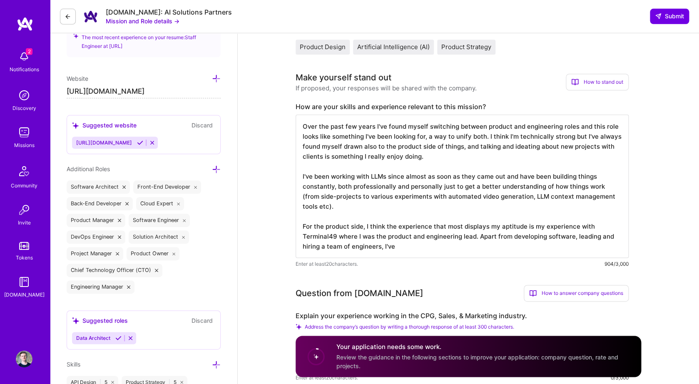
scroll to position [299, 0]
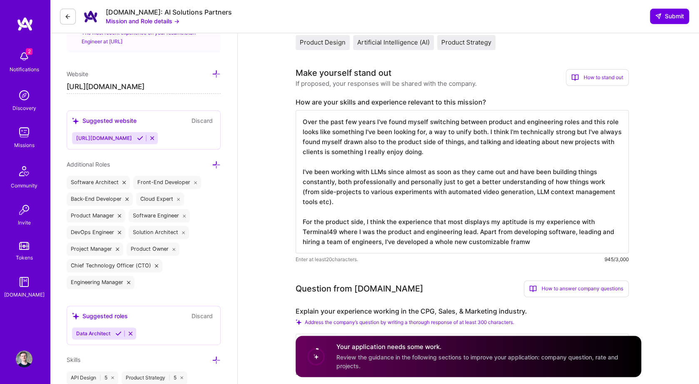
click at [412, 241] on textarea "Over the past few years I've found myself switching between product and enginee…" at bounding box center [461, 181] width 333 height 143
click at [570, 244] on textarea "Over the past few years I've found myself switching between product and enginee…" at bounding box center [461, 181] width 333 height 143
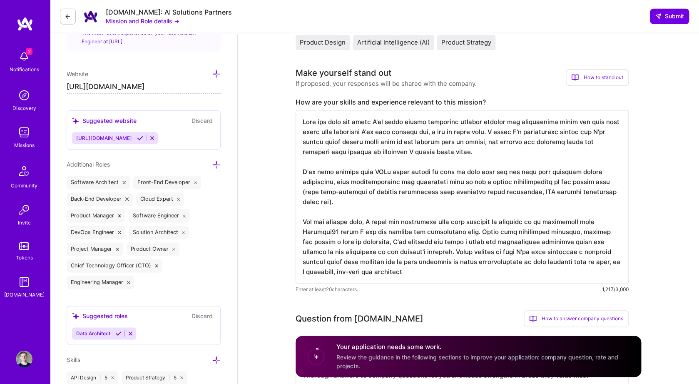
type textarea "Over the past few years I've found myself switching between product and enginee…"
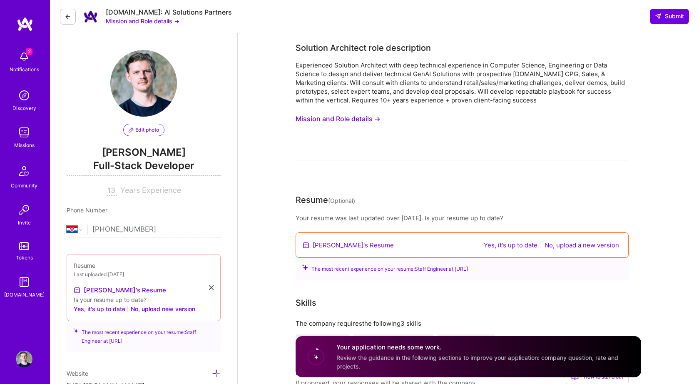
select select "HR"
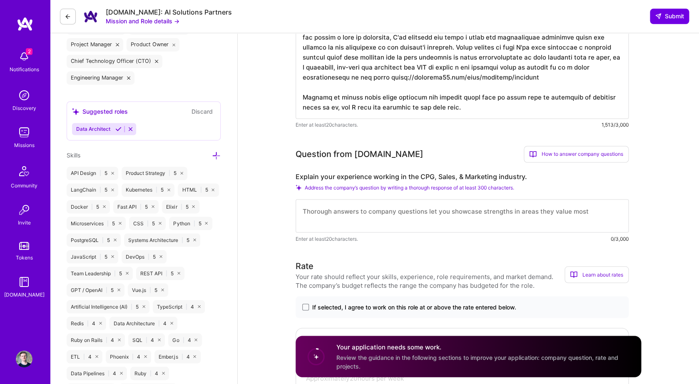
scroll to position [515, 0]
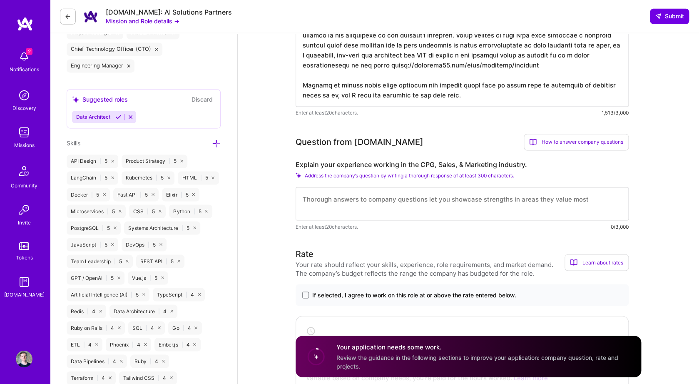
type textarea "Over the past few years I've found myself switching between product and enginee…"
click at [323, 211] on textarea at bounding box center [461, 203] width 333 height 33
click at [416, 92] on textarea at bounding box center [461, 0] width 333 height 213
click at [426, 169] on label "Explain your experience working in the CPG, Sales, & Marketing industry." at bounding box center [461, 165] width 333 height 9
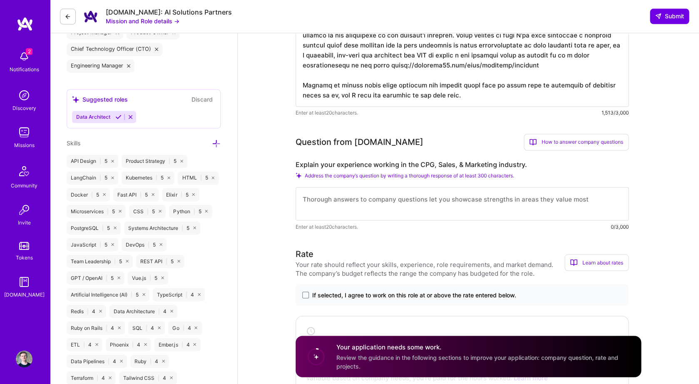
click at [426, 169] on label "Explain your experience working in the CPG, Sales, & Marketing industry." at bounding box center [461, 165] width 333 height 9
click at [350, 207] on textarea at bounding box center [461, 203] width 333 height 33
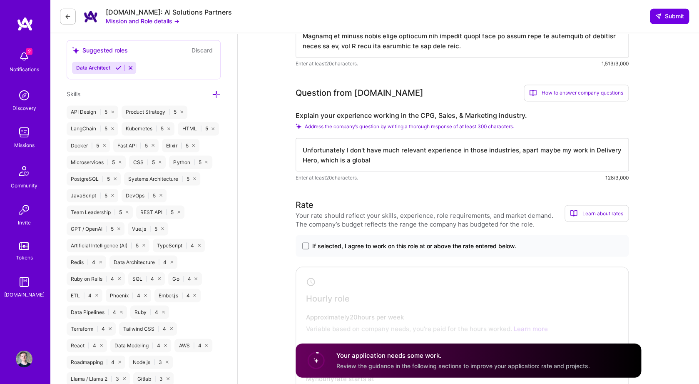
scroll to position [565, 0]
click at [410, 149] on textarea "Unfortunately I don't have much relevant experience in those industries, apart …" at bounding box center [461, 153] width 333 height 33
click at [511, 151] on textarea "Unfortunately I don't have much direct experience in those industries, apart ma…" at bounding box center [461, 153] width 333 height 33
drag, startPoint x: 395, startPoint y: 163, endPoint x: 349, endPoint y: 163, distance: 46.6
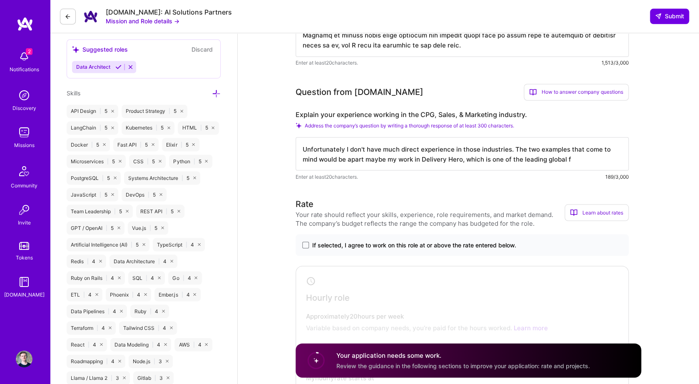
click at [349, 163] on textarea "Unfortunately I don't have much direct experience in those industries. The two …" at bounding box center [461, 153] width 333 height 33
click at [532, 160] on textarea "Unfortunately I don't have much direct experience in those industries. The two …" at bounding box center [461, 153] width 333 height 33
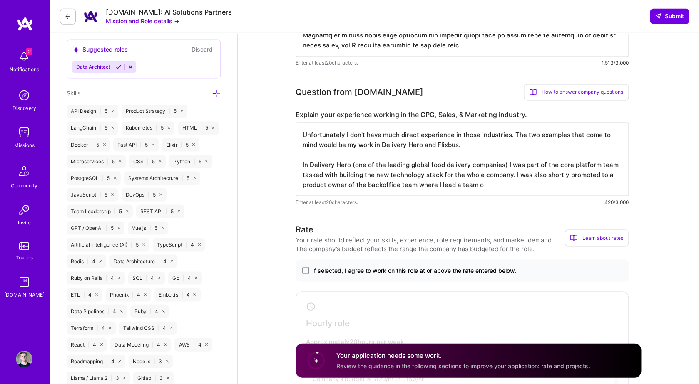
type textarea "Unfortunately I don't have much direct experience in those industries. The two …"
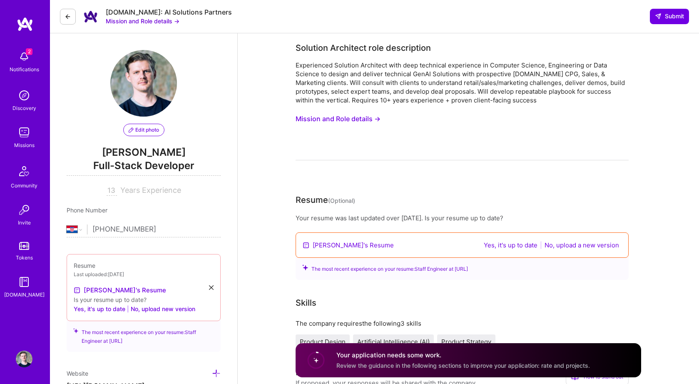
select select "HR"
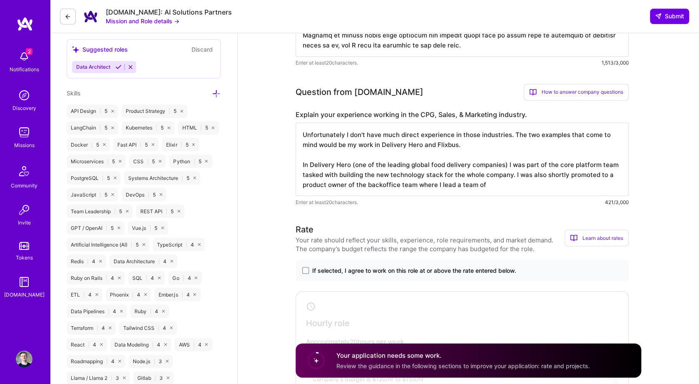
click at [347, 186] on textarea "Unfortunately I don't have much direct experience in those industries. The two …" at bounding box center [461, 159] width 333 height 73
click at [525, 193] on textarea "Unfortunately I don't have much direct experience in those industries. The two …" at bounding box center [461, 159] width 333 height 73
click at [513, 178] on textarea "Unfortunately I don't have much direct experience in those industries. The two …" at bounding box center [461, 159] width 333 height 73
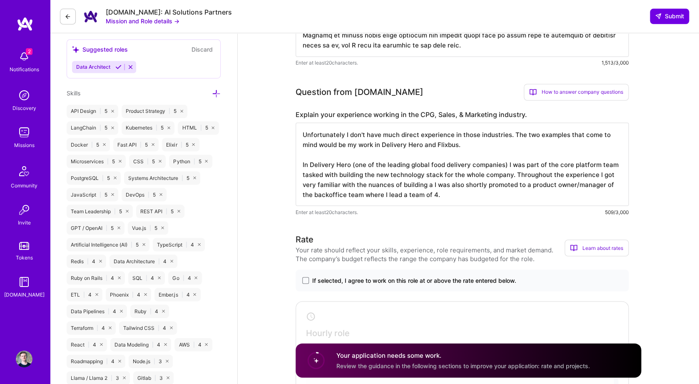
click at [514, 174] on textarea "Unfortunately I don't have much direct experience in those industries. The two …" at bounding box center [461, 164] width 333 height 83
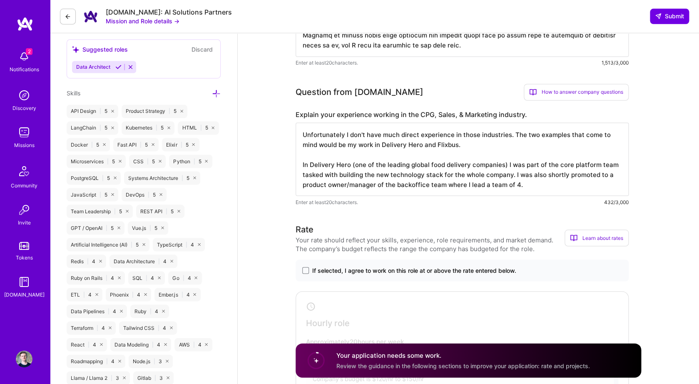
click at [532, 191] on textarea "Unfortunately I don't have much direct experience in those industries. The two …" at bounding box center [461, 159] width 333 height 73
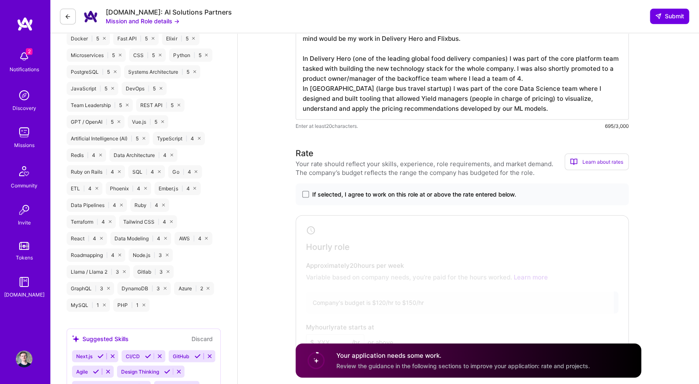
scroll to position [680, 0]
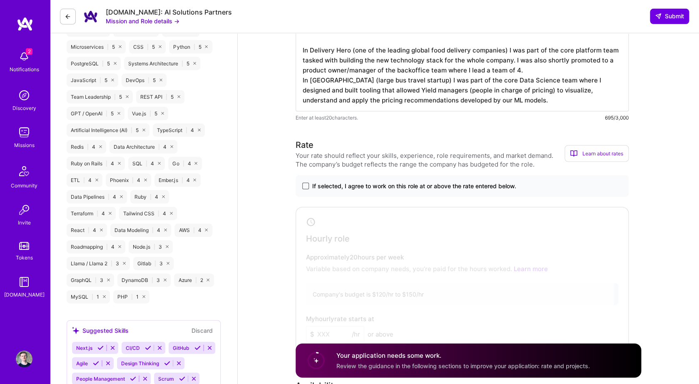
type textarea "Unfortunately I don't have much direct experience in those industries. The two …"
click at [308, 188] on span at bounding box center [305, 186] width 7 height 7
click at [0, 0] on input "If selected, I agree to work on this role at or above the rate entered below." at bounding box center [0, 0] width 0 height 0
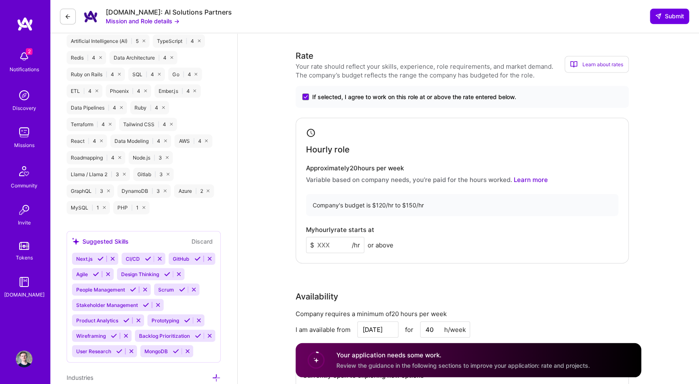
scroll to position [769, 0]
click at [333, 248] on input at bounding box center [335, 244] width 58 height 16
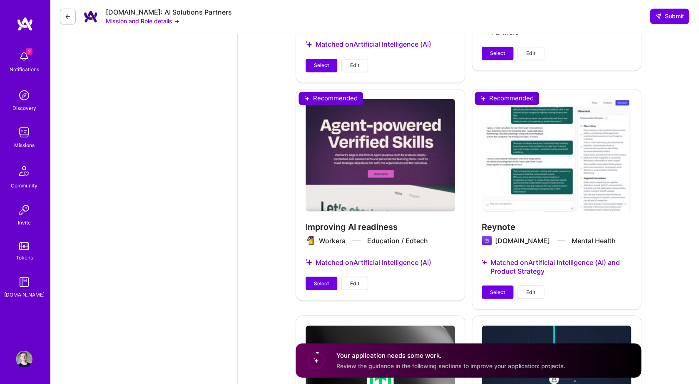
scroll to position [1916, 0]
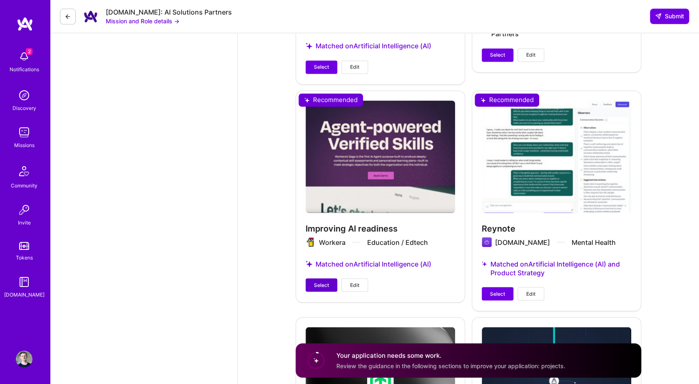
type input "90"
click at [315, 288] on span "Select" at bounding box center [321, 284] width 15 height 7
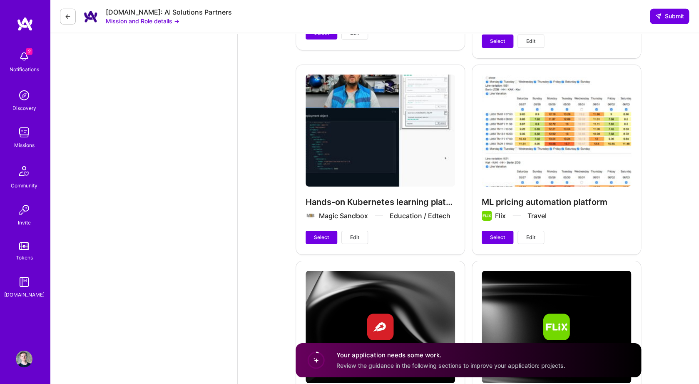
scroll to position [2568, 0]
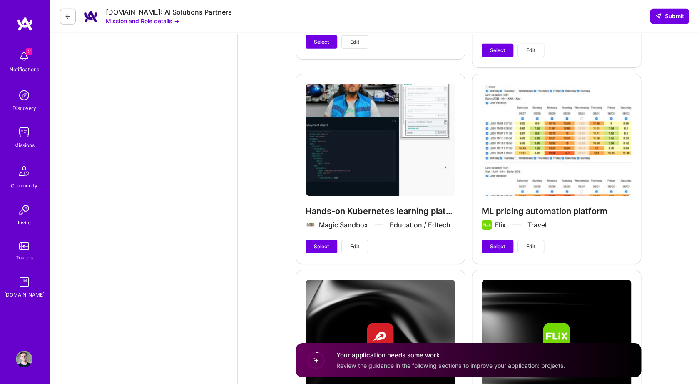
click at [357, 248] on span "Edit" at bounding box center [354, 246] width 9 height 7
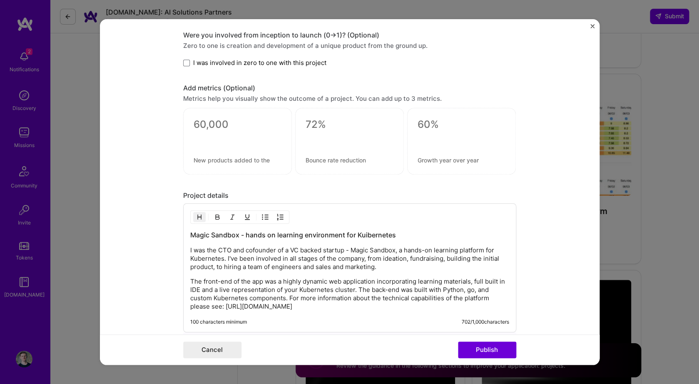
scroll to position [882, 0]
click at [656, 78] on div "Project title Hands-on Kubernetes learning platform Company Magic Sandbox Proje…" at bounding box center [349, 192] width 699 height 384
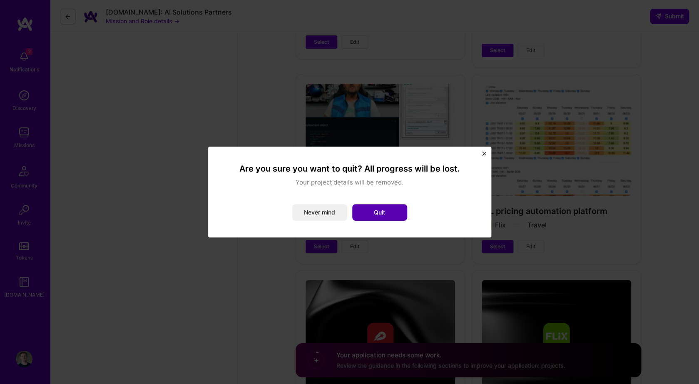
click at [376, 213] on button "Quit" at bounding box center [379, 212] width 55 height 17
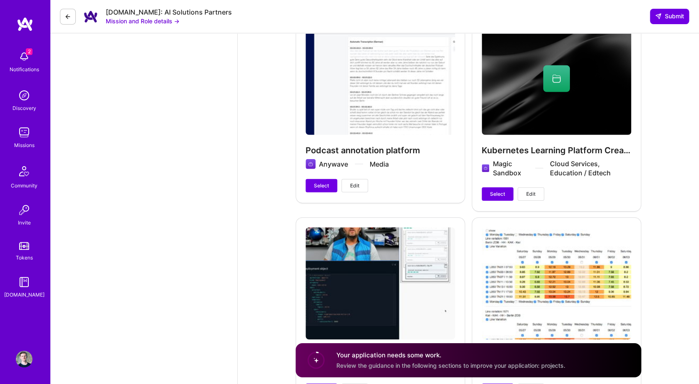
scroll to position [2427, 0]
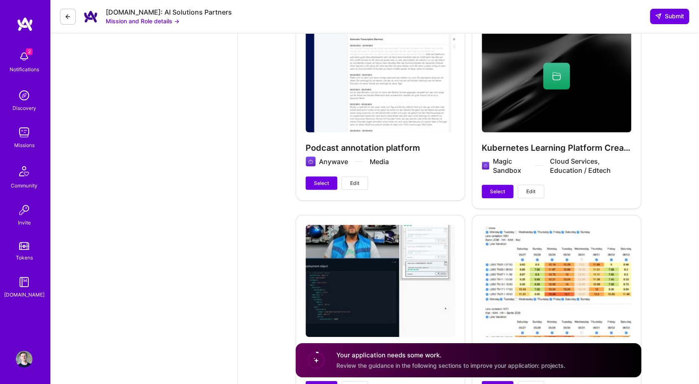
click at [535, 192] on span "Edit" at bounding box center [530, 191] width 9 height 7
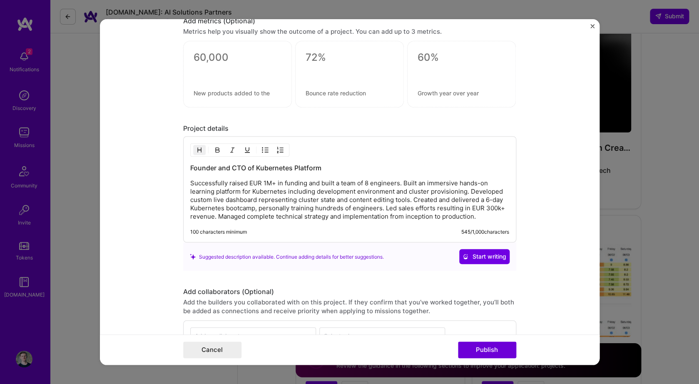
scroll to position [721, 0]
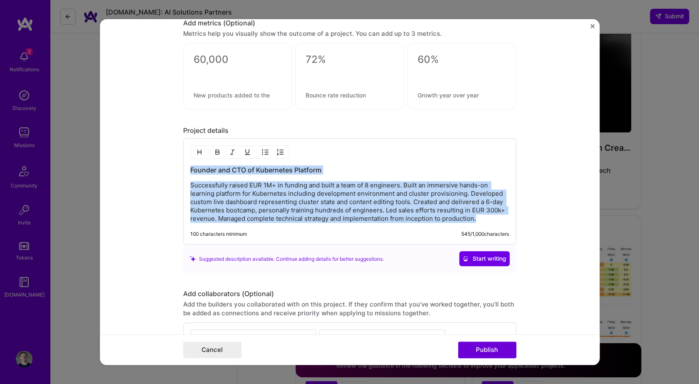
drag, startPoint x: 481, startPoint y: 218, endPoint x: 177, endPoint y: 164, distance: 309.0
click at [177, 164] on form "Project title Kubernetes Learning Platform Creation Company Magic Sandbox Proje…" at bounding box center [349, 191] width 499 height 345
copy div "Founder and CTO of Kubernetes Platform Successfully raised EUR 1M+ in funding a…"
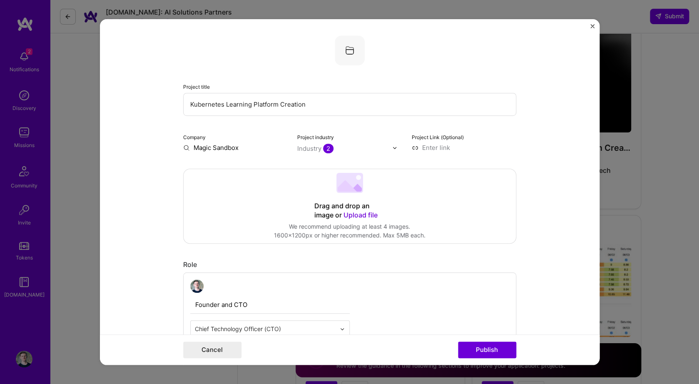
scroll to position [0, 0]
click at [592, 27] on img "Close" at bounding box center [592, 26] width 4 height 4
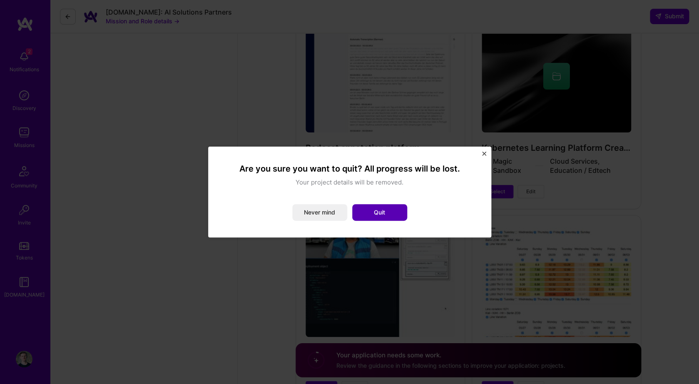
click at [380, 215] on button "Quit" at bounding box center [379, 212] width 55 height 17
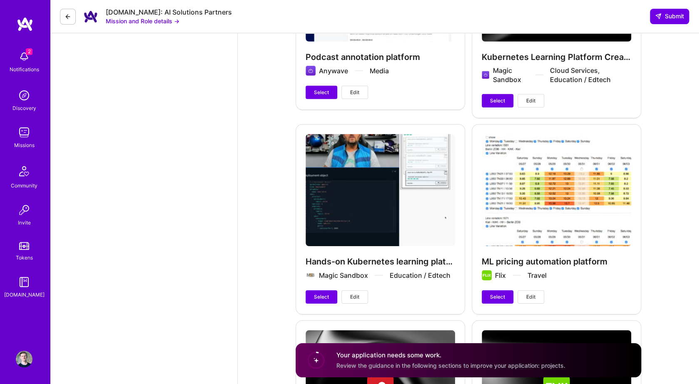
scroll to position [2519, 0]
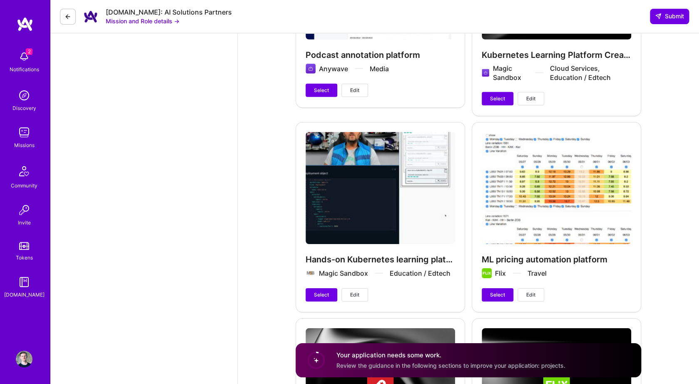
click at [354, 301] on button "Edit" at bounding box center [354, 294] width 27 height 13
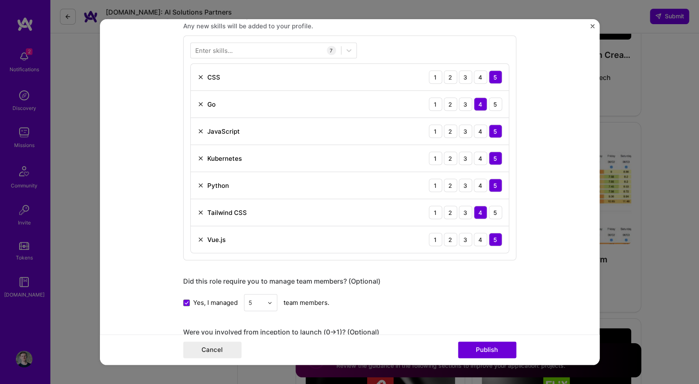
scroll to position [589, 0]
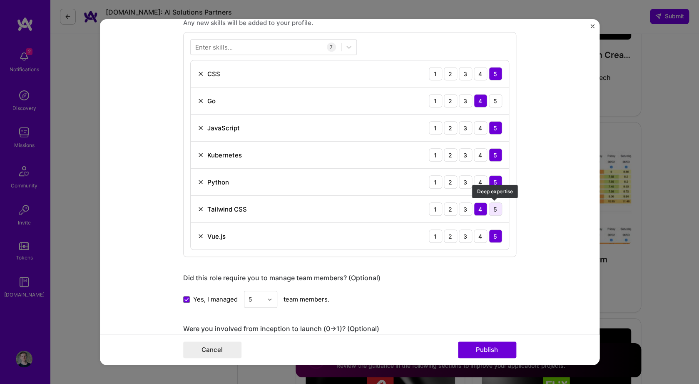
click at [491, 211] on div "5" at bounding box center [495, 208] width 13 height 13
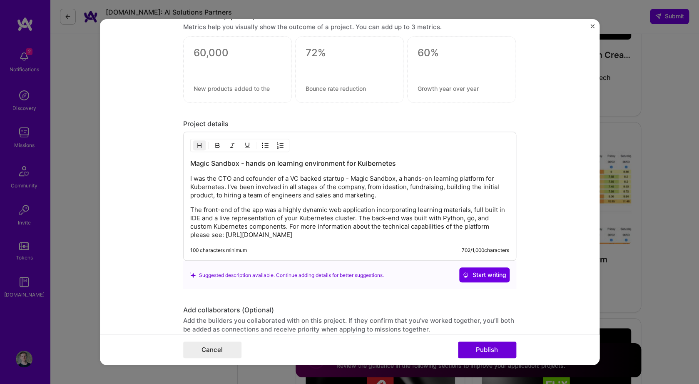
scroll to position [953, 0]
click at [401, 199] on p "I was the CTO and cofounder of a VC backed startup - Magic Sandbox, a hands-on …" at bounding box center [349, 188] width 319 height 25
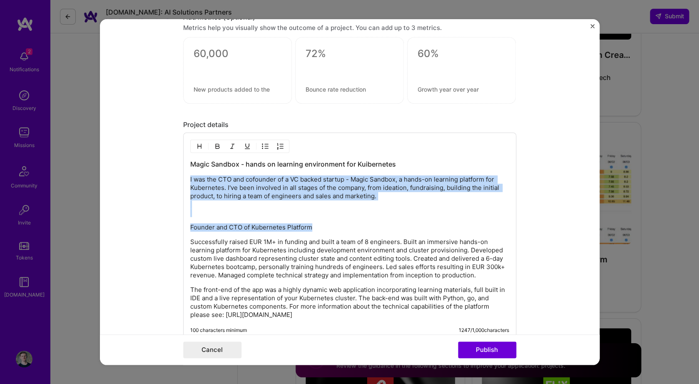
drag, startPoint x: 318, startPoint y: 228, endPoint x: 182, endPoint y: 180, distance: 144.3
click at [181, 180] on form "Project title Hands-on Kubernetes learning platform Company Magic Sandbox Proje…" at bounding box center [349, 191] width 499 height 345
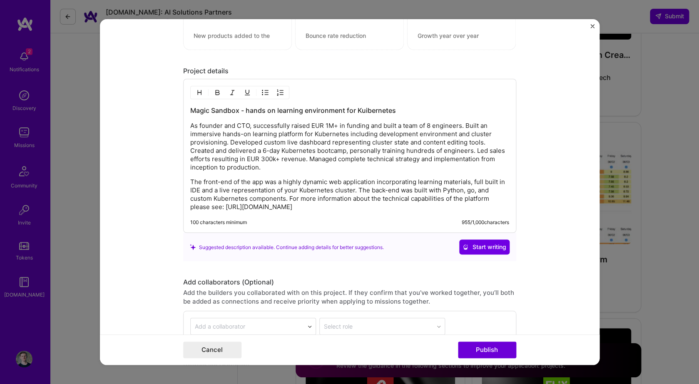
scroll to position [1007, 0]
click at [285, 191] on p "The front-end of the app was a highly dynamic web application incorporating lea…" at bounding box center [349, 195] width 319 height 33
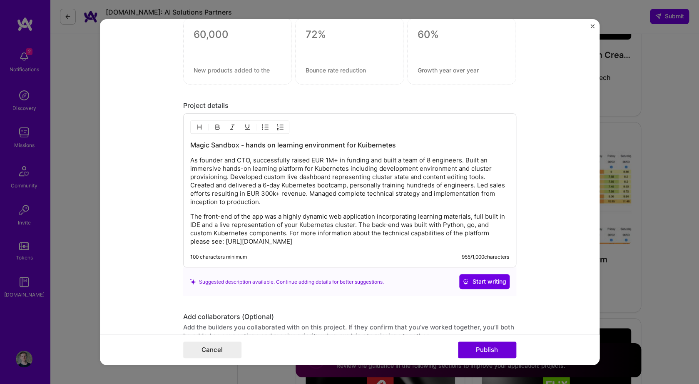
scroll to position [974, 0]
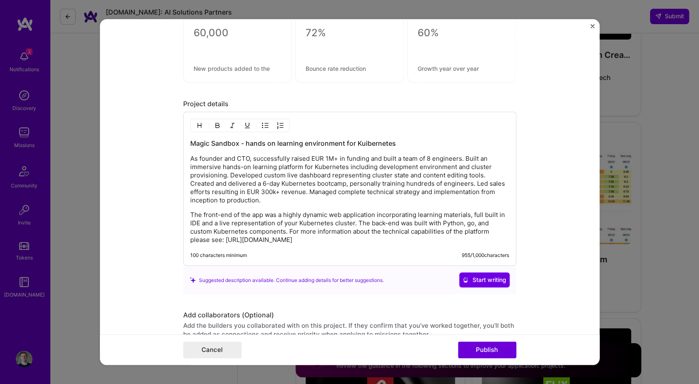
click at [280, 196] on p "As founder and CTO, successfully raised EUR 1M+ in funding and built a team of …" at bounding box center [349, 180] width 319 height 50
click at [367, 144] on h3 "Magic Sandbox - hands on learning environment for Kuibernetes" at bounding box center [349, 143] width 319 height 9
click at [328, 183] on p "As founder and CTO, successfully raised EUR 1M+ in funding and built a team of …" at bounding box center [349, 179] width 319 height 50
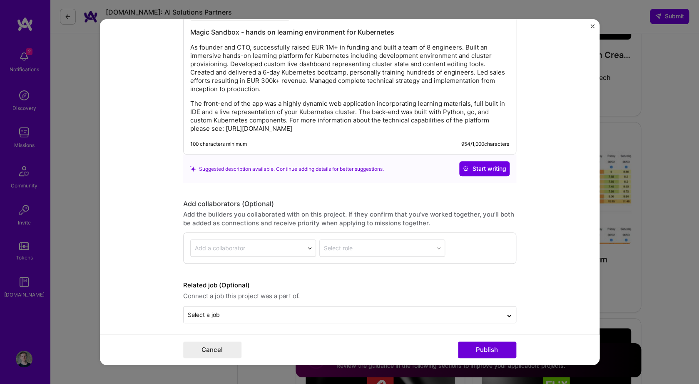
scroll to position [1090, 0]
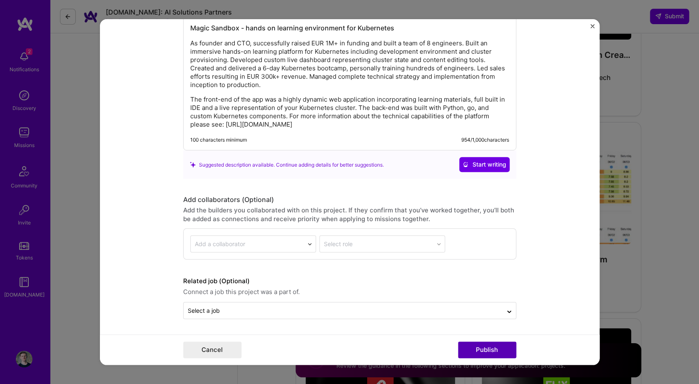
click at [467, 347] on button "Publish" at bounding box center [487, 349] width 58 height 17
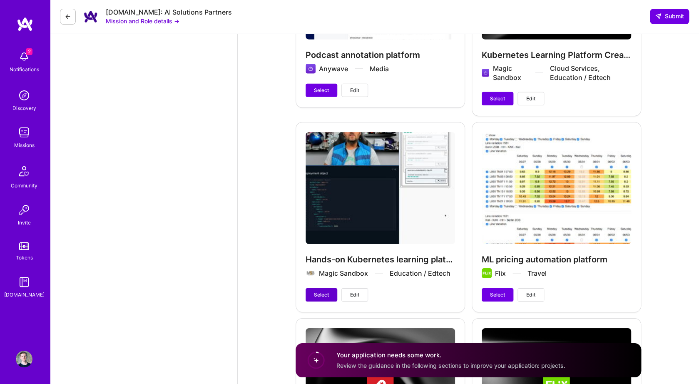
click at [329, 297] on button "Select" at bounding box center [321, 294] width 32 height 13
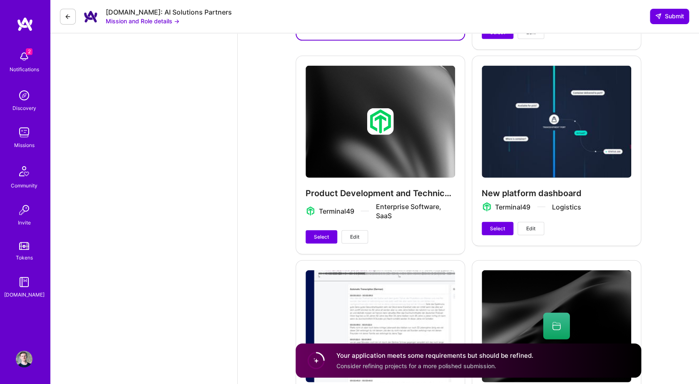
scroll to position [2174, 0]
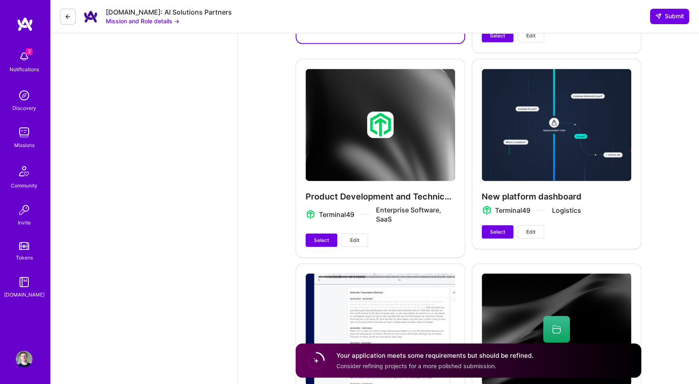
click at [355, 244] on span "Edit" at bounding box center [354, 239] width 9 height 7
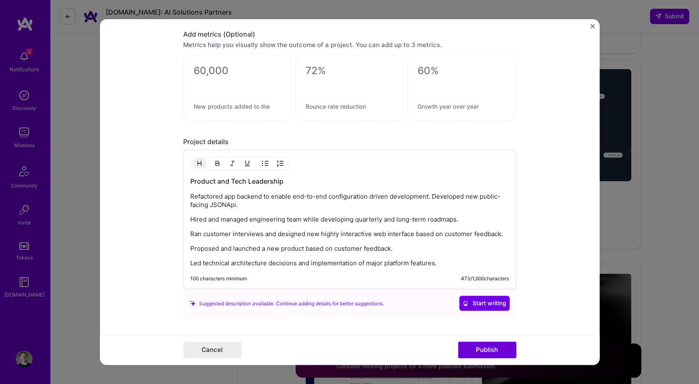
scroll to position [710, 0]
click at [203, 347] on button "Cancel" at bounding box center [212, 349] width 58 height 17
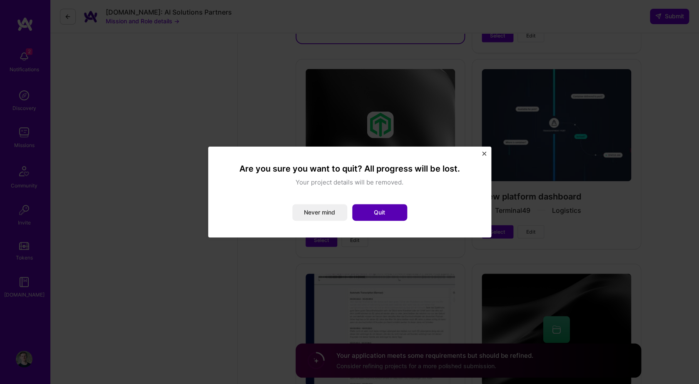
click at [374, 210] on button "Quit" at bounding box center [379, 212] width 55 height 17
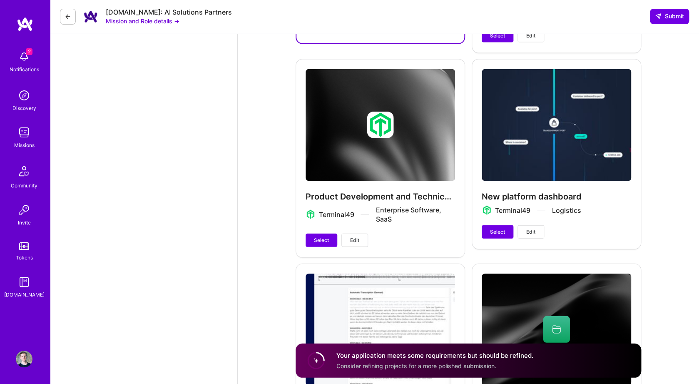
click at [504, 198] on div "New platform dashboard Terminal49 Logistics Select Edit" at bounding box center [555, 153] width 169 height 189
click at [531, 236] on span "Edit" at bounding box center [530, 231] width 9 height 7
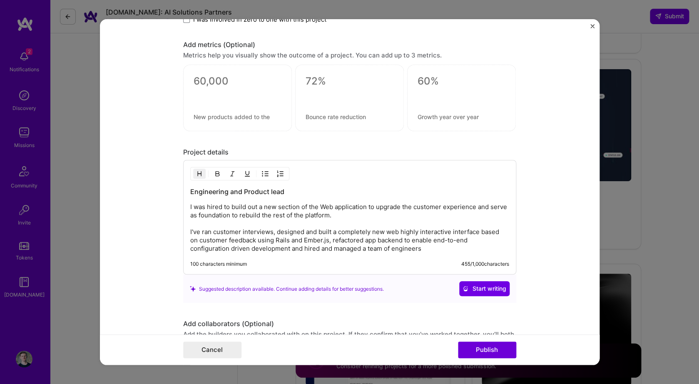
scroll to position [851, 0]
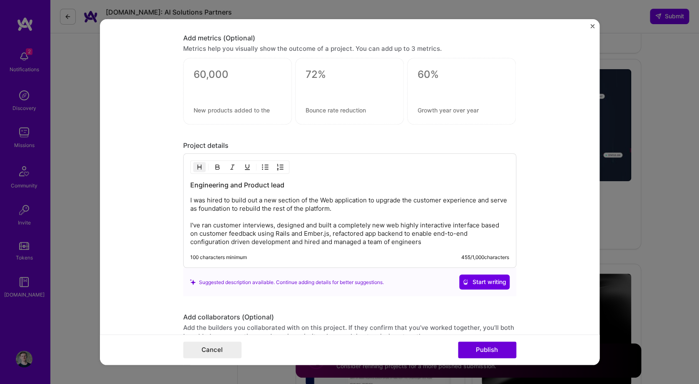
click at [593, 25] on img "Close" at bounding box center [592, 26] width 4 height 4
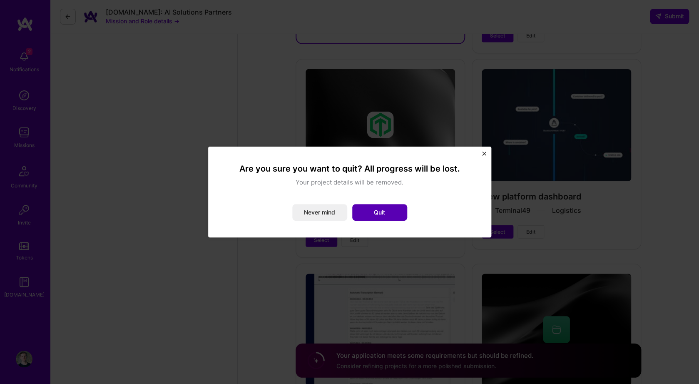
click at [382, 215] on button "Quit" at bounding box center [379, 212] width 55 height 17
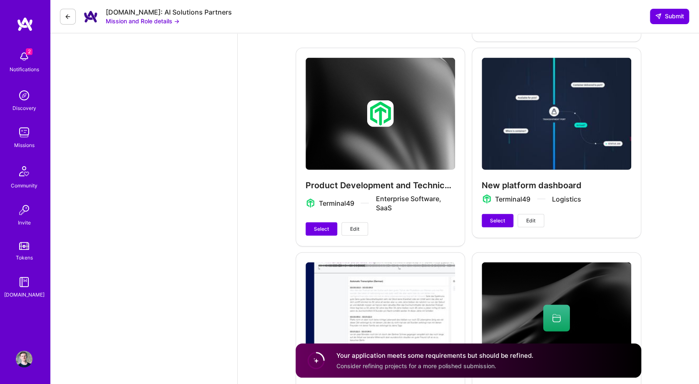
scroll to position [2191, 0]
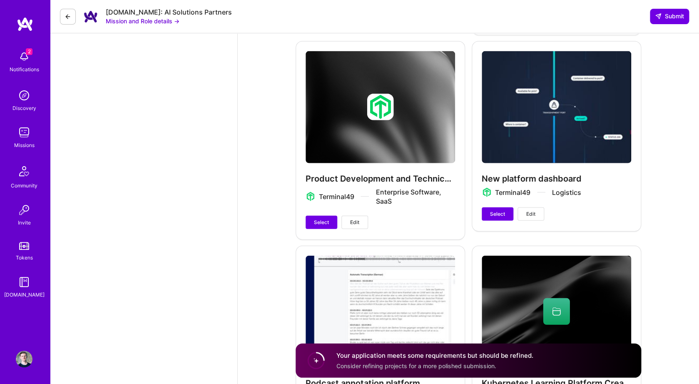
click at [364, 185] on div "Product Development and Technical Leadership Terminal49 Enterprise Software, Sa…" at bounding box center [379, 140] width 169 height 198
click at [355, 223] on span "Edit" at bounding box center [354, 221] width 9 height 7
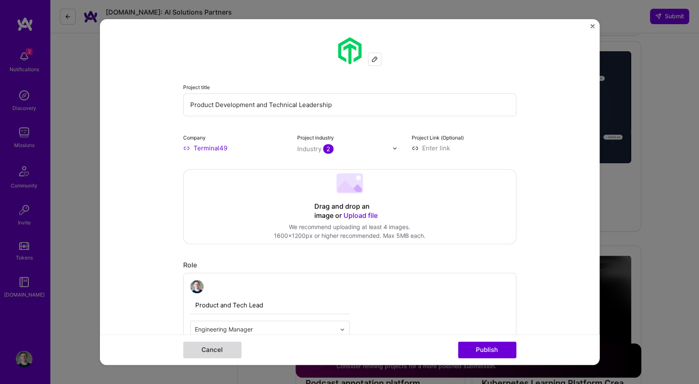
click at [224, 353] on button "Cancel" at bounding box center [212, 349] width 58 height 17
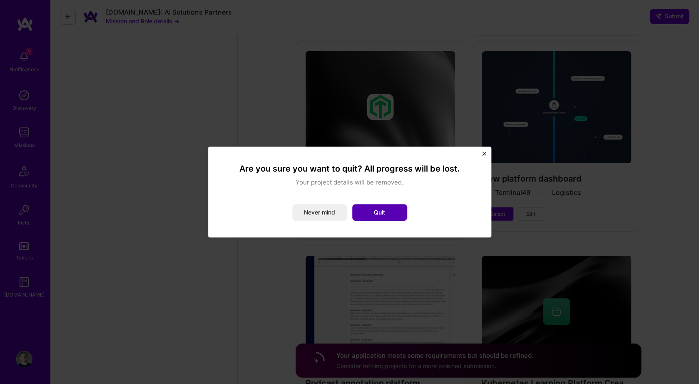
click at [391, 215] on button "Quit" at bounding box center [379, 212] width 55 height 17
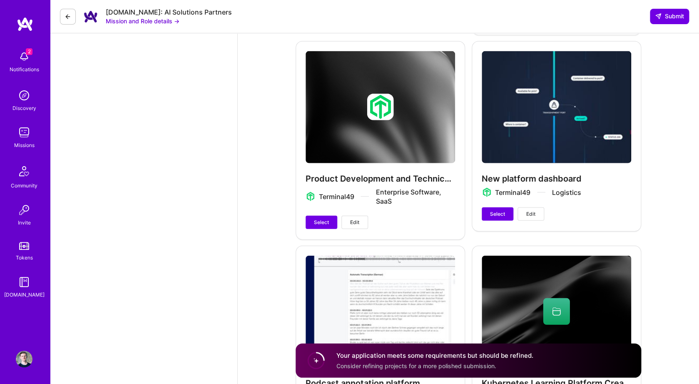
click at [357, 226] on span "Edit" at bounding box center [354, 221] width 9 height 7
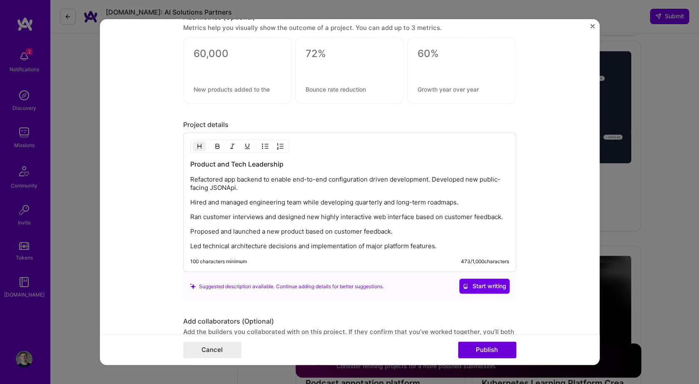
scroll to position [782, 0]
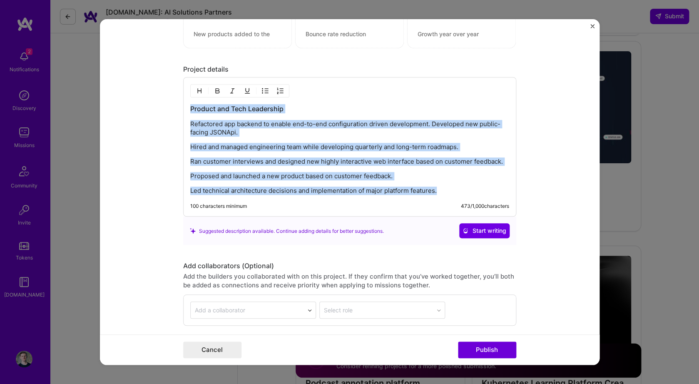
drag, startPoint x: 447, startPoint y: 194, endPoint x: 190, endPoint y: 108, distance: 270.6
click at [190, 108] on div "Product and Tech Leadership Refactored app backend to enable end-to-end configu…" at bounding box center [349, 146] width 333 height 139
copy div "Product and Tech Leadership Refactored app backend to enable end-to-end configu…"
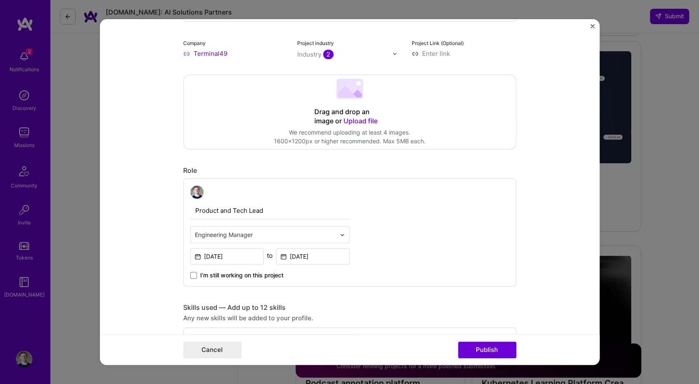
scroll to position [91, 0]
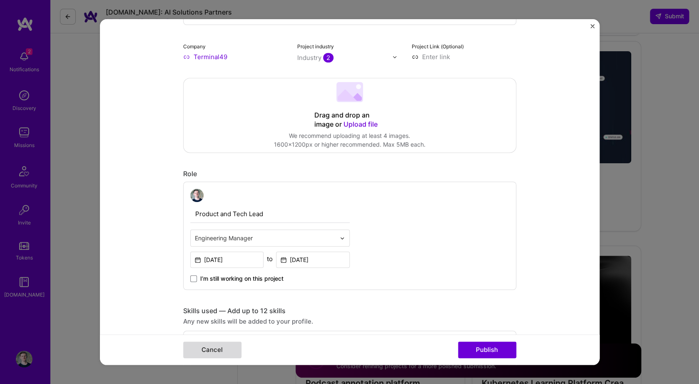
click at [230, 352] on button "Cancel" at bounding box center [212, 349] width 58 height 17
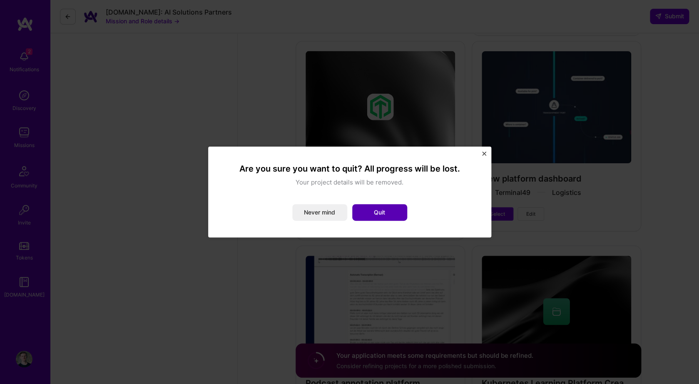
click at [392, 212] on button "Quit" at bounding box center [379, 212] width 55 height 17
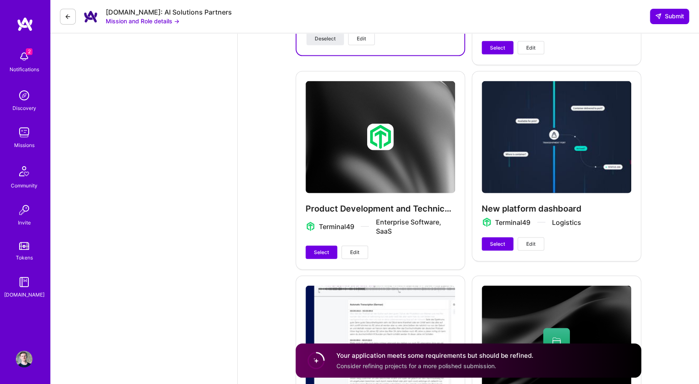
scroll to position [2153, 0]
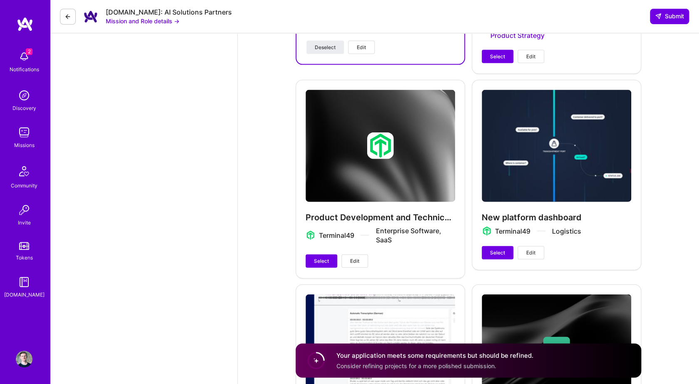
click at [356, 260] on span "Edit" at bounding box center [354, 260] width 9 height 7
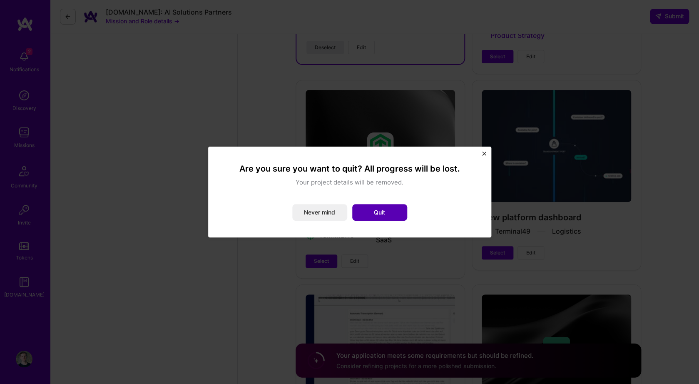
click at [363, 214] on button "Quit" at bounding box center [379, 212] width 55 height 17
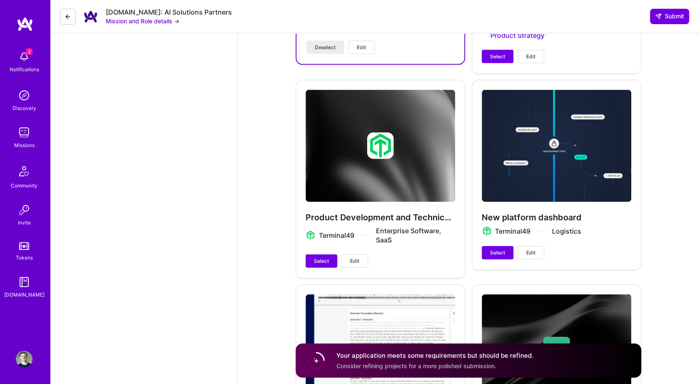
click at [538, 256] on button "Edit" at bounding box center [530, 252] width 27 height 13
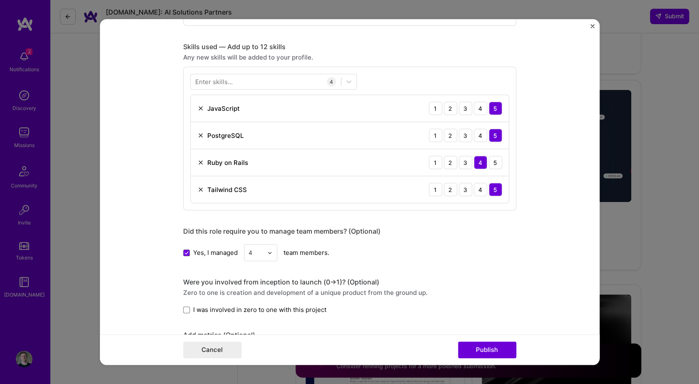
scroll to position [0, 0]
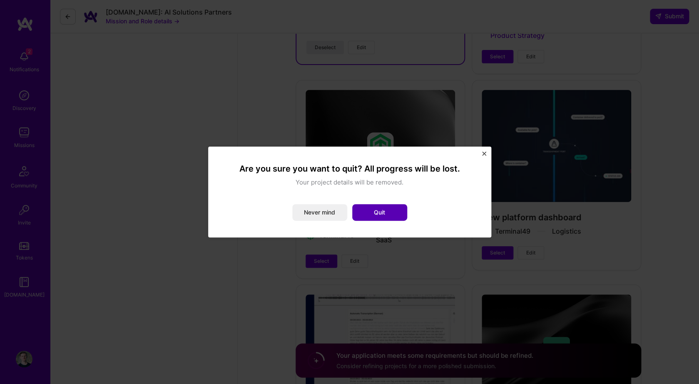
click at [381, 212] on button "Quit" at bounding box center [379, 212] width 55 height 17
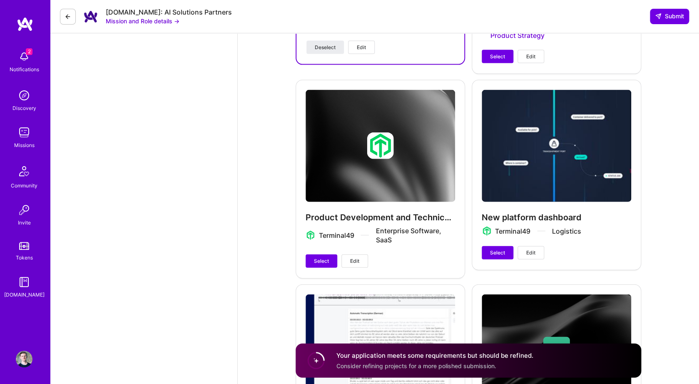
click at [359, 265] on span "Edit" at bounding box center [354, 260] width 9 height 7
click at [519, 258] on button "Edit" at bounding box center [530, 252] width 27 height 13
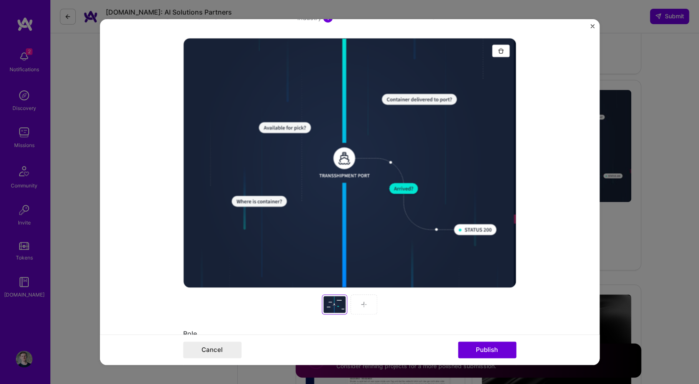
scroll to position [140, 0]
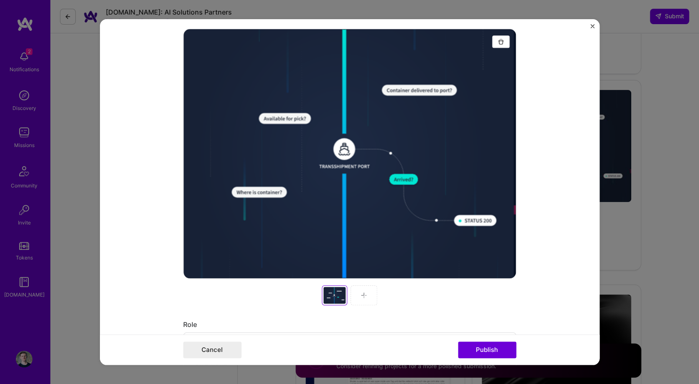
click at [362, 295] on img at bounding box center [363, 295] width 7 height 7
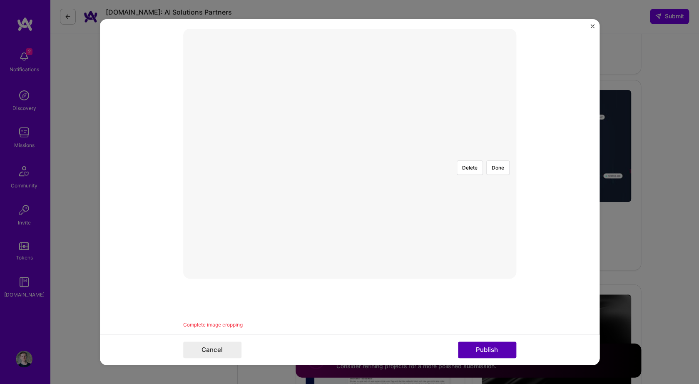
click at [486, 353] on button "Publish" at bounding box center [487, 349] width 58 height 17
click at [417, 148] on div at bounding box center [475, 241] width 251 height 189
click at [502, 154] on button "Done" at bounding box center [497, 161] width 23 height 15
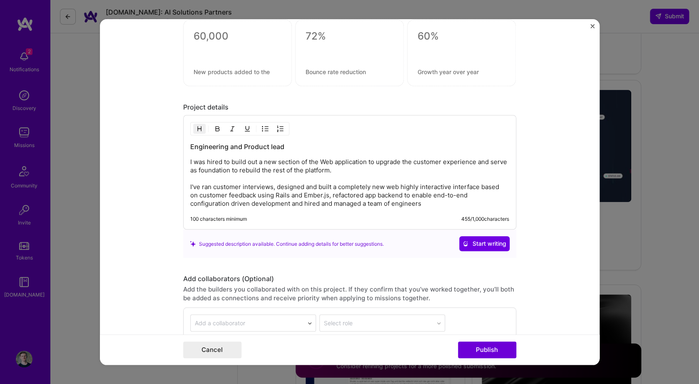
scroll to position [890, 0]
click at [414, 171] on p "I was hired to build out a new section of the Web application to upgrade the cu…" at bounding box center [349, 183] width 319 height 50
click at [427, 208] on div "Engineering and Product lead I was hired to build out a new section of the Web …" at bounding box center [349, 172] width 333 height 114
click at [434, 202] on p "I was hired to build out a new section of the Web application to upgrade the cu…" at bounding box center [349, 183] width 319 height 50
click at [434, 203] on p "I was hired to build out a new section of the Web application to upgrade the cu…" at bounding box center [349, 183] width 319 height 50
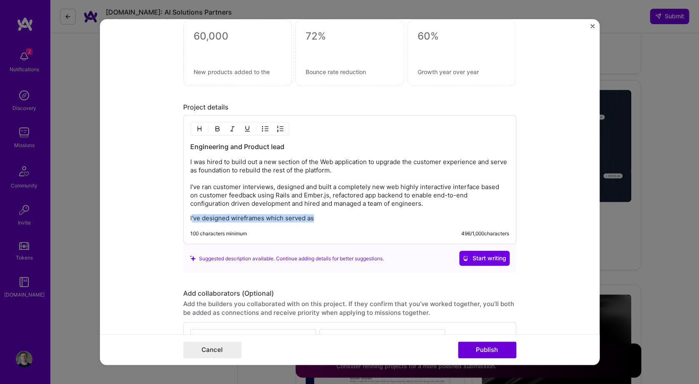
click at [191, 220] on p "I've designed wireframes which served as" at bounding box center [349, 218] width 319 height 8
click at [199, 211] on div "Engineering and Product lead I was hired to build out a new section of the Web …" at bounding box center [349, 182] width 319 height 80
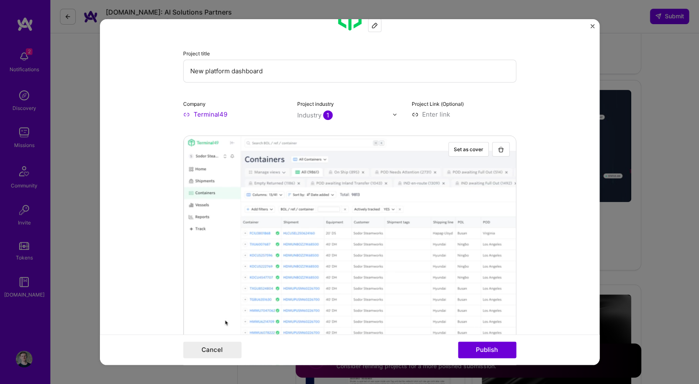
scroll to position [0, 0]
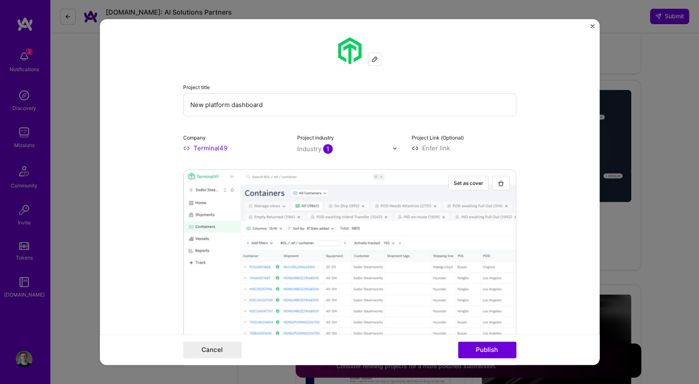
click at [339, 107] on input "New platform dashboard" at bounding box center [349, 104] width 333 height 23
click at [340, 107] on input "New platform dashboard" at bounding box center [349, 104] width 333 height 23
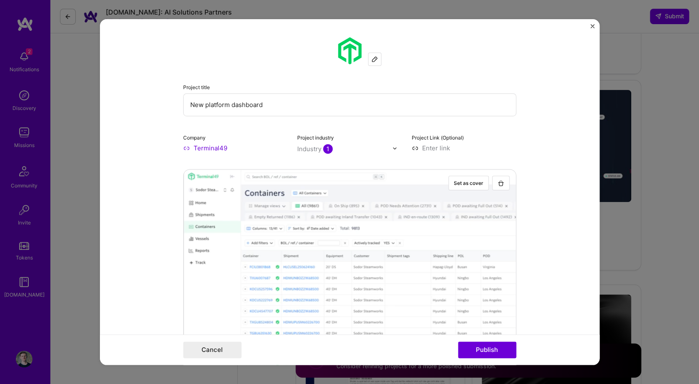
click at [340, 107] on input "New platform dashboard" at bounding box center [349, 104] width 333 height 23
type input "New product vertical"
click at [498, 347] on button "Publish" at bounding box center [487, 349] width 58 height 17
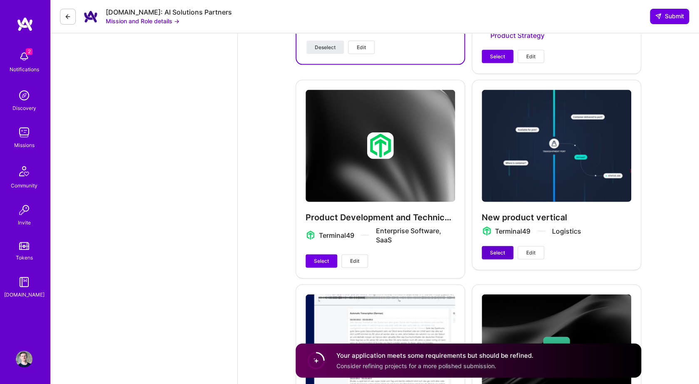
click at [497, 256] on span "Select" at bounding box center [497, 252] width 15 height 7
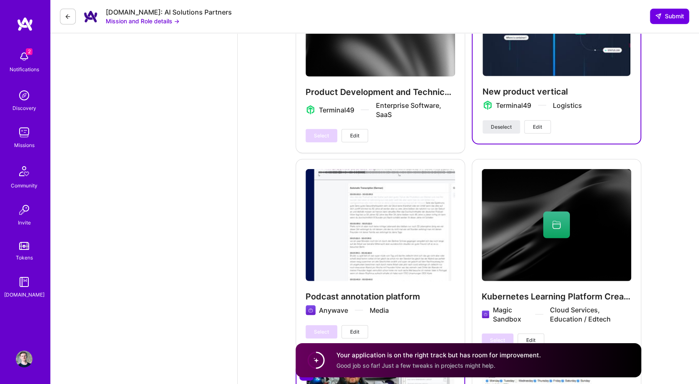
scroll to position [2503, 0]
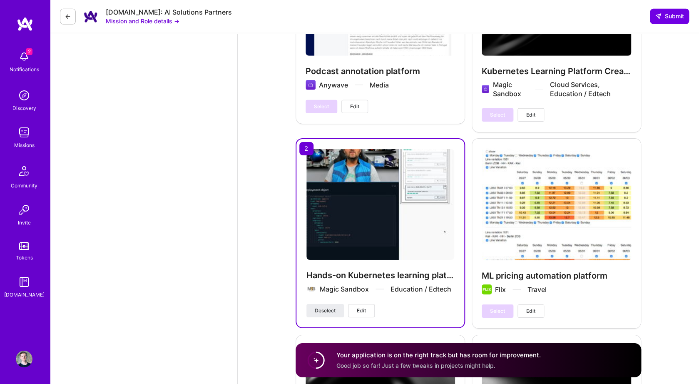
click at [343, 364] on span "Good job so far! Just a few tweaks in projects might help." at bounding box center [415, 365] width 159 height 7
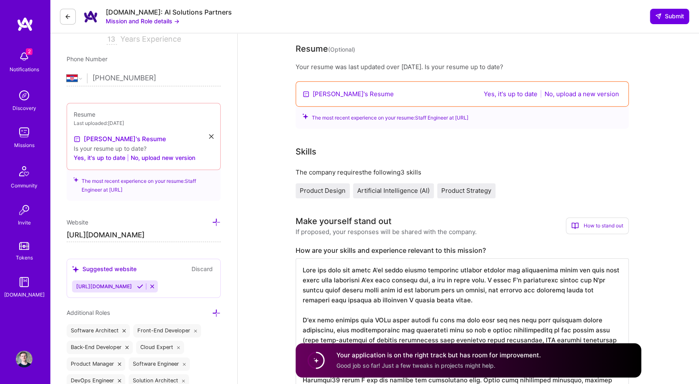
scroll to position [152, 0]
click at [571, 94] on button "No, upload a new version" at bounding box center [581, 93] width 79 height 10
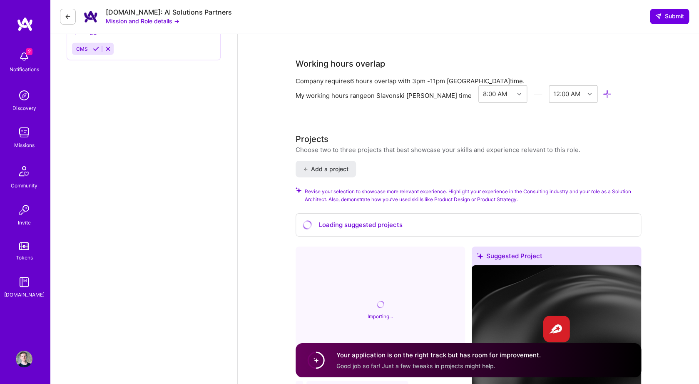
scroll to position [1231, 0]
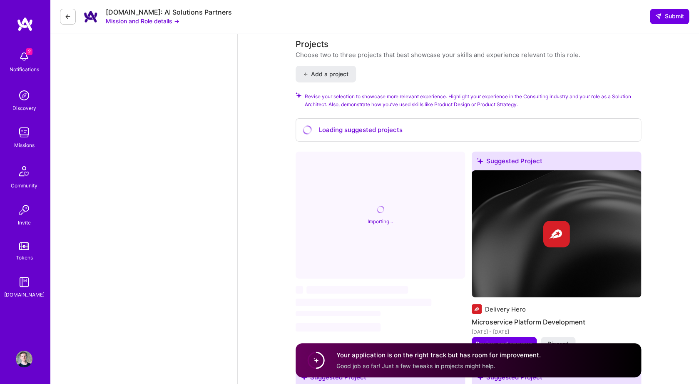
click at [372, 367] on span "Good job so far! Just a few tweaks in projects might help." at bounding box center [415, 365] width 159 height 7
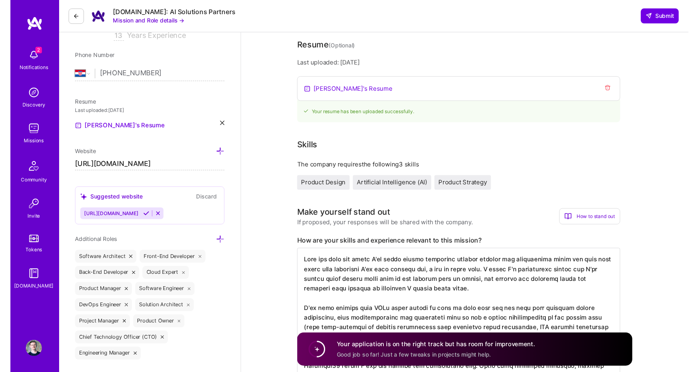
scroll to position [0, 0]
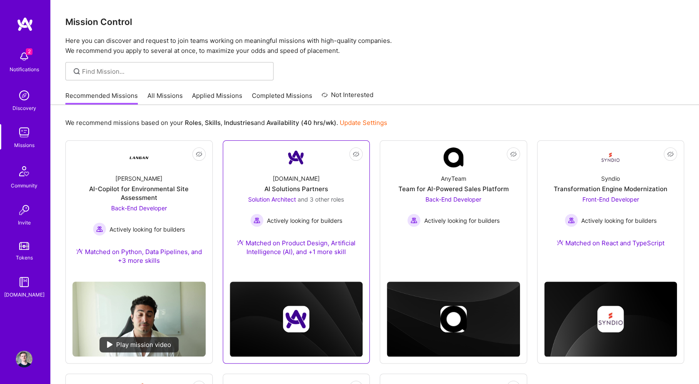
click at [259, 185] on div "A.Team AI Solutions Partners Solution Architect and 3 other roles Actively look…" at bounding box center [296, 216] width 133 height 99
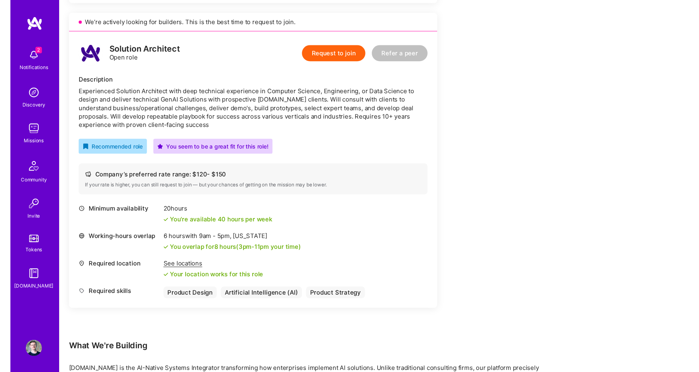
scroll to position [1125, 0]
